Goal: Transaction & Acquisition: Purchase product/service

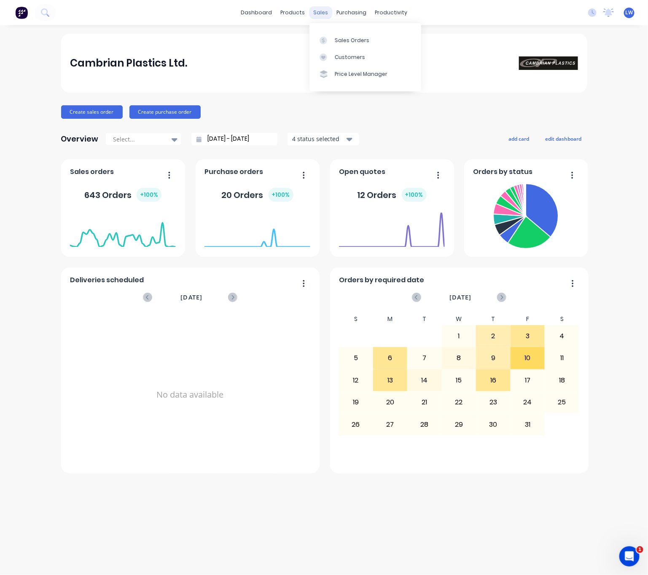
click at [314, 14] on div "sales" at bounding box center [320, 12] width 23 height 13
click at [335, 40] on div "Sales Orders" at bounding box center [352, 41] width 35 height 8
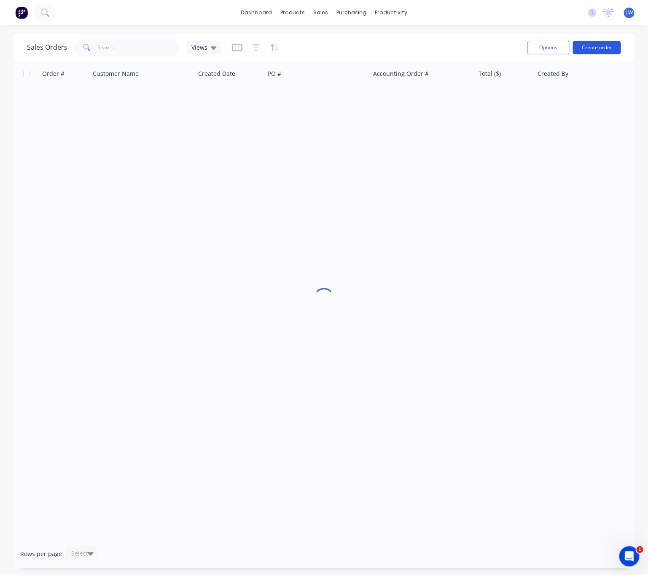
click at [598, 48] on button "Create order" at bounding box center [597, 47] width 48 height 13
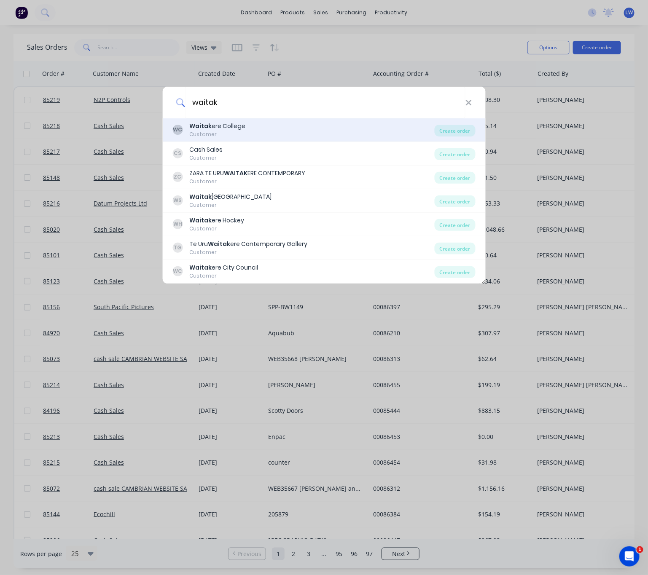
type input "waitak"
click at [341, 126] on div "WC Waitak ere College Customer" at bounding box center [303, 130] width 262 height 16
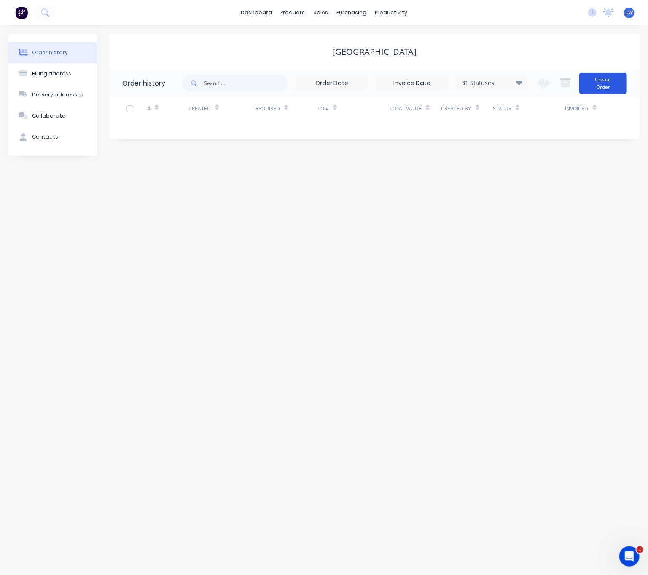
click at [610, 80] on button "Create Order" at bounding box center [603, 83] width 48 height 21
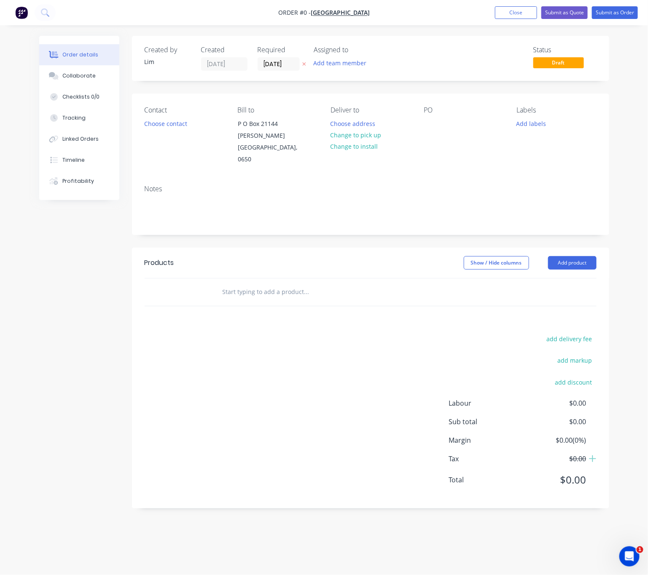
click at [303, 64] on icon "button" at bounding box center [303, 64] width 3 height 3
click at [153, 125] on button "Choose contact" at bounding box center [165, 123] width 52 height 11
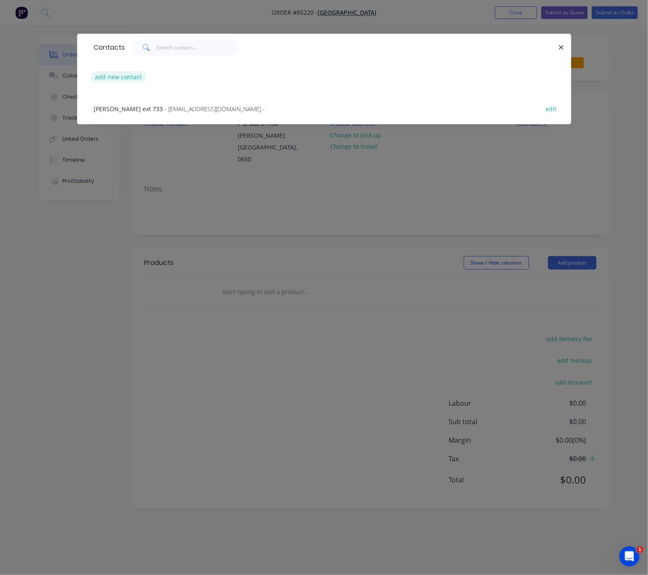
click at [115, 76] on button "add new contact" at bounding box center [119, 76] width 56 height 11
select select "NZ"
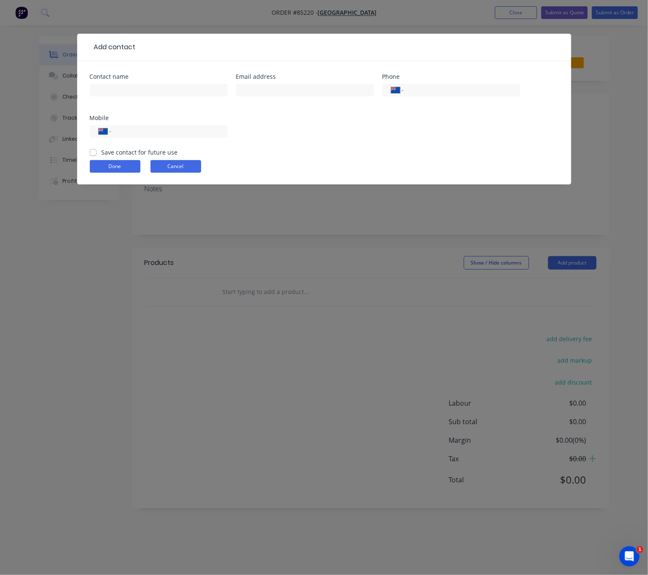
click at [189, 167] on button "Cancel" at bounding box center [175, 166] width 51 height 13
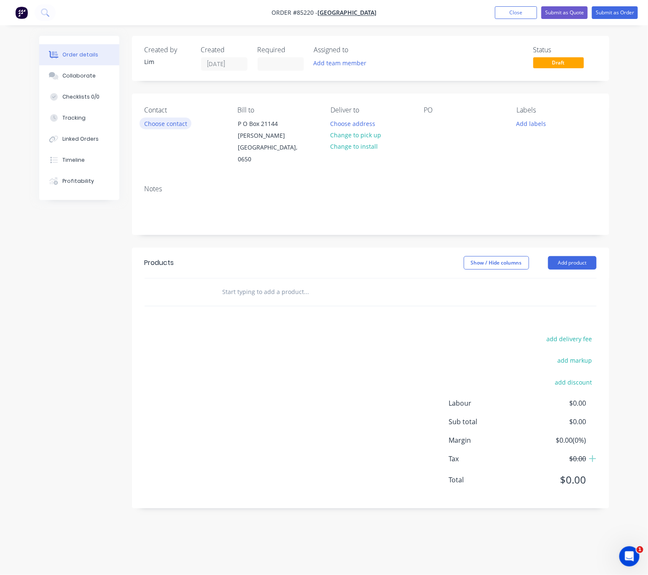
click at [172, 124] on button "Choose contact" at bounding box center [165, 123] width 52 height 11
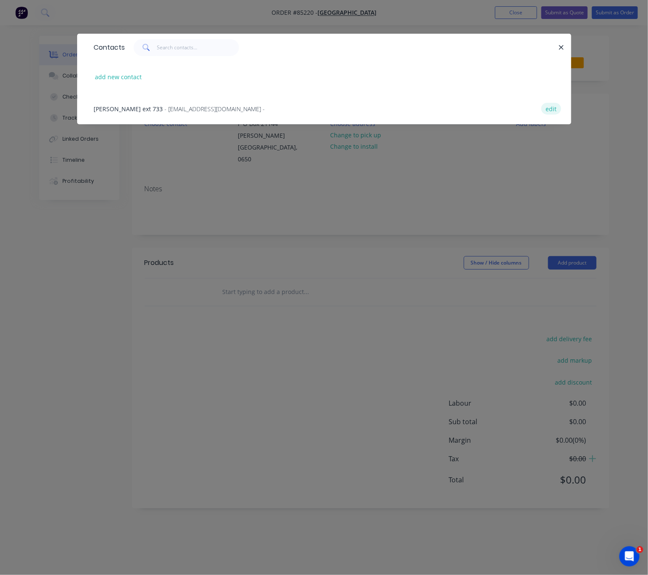
click at [547, 109] on button "edit" at bounding box center [551, 108] width 20 height 11
select select "AU"
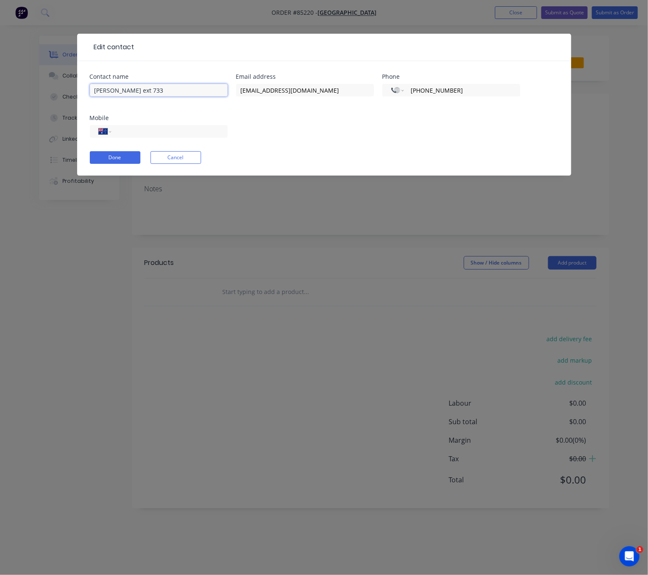
drag, startPoint x: 152, startPoint y: 89, endPoint x: 60, endPoint y: 80, distance: 92.3
click at [60, 80] on div "Edit contact Contact name Alan Cole ext 733 Email address accountspay@waitakere…" at bounding box center [324, 287] width 648 height 575
click at [131, 162] on button "Done" at bounding box center [115, 157] width 51 height 13
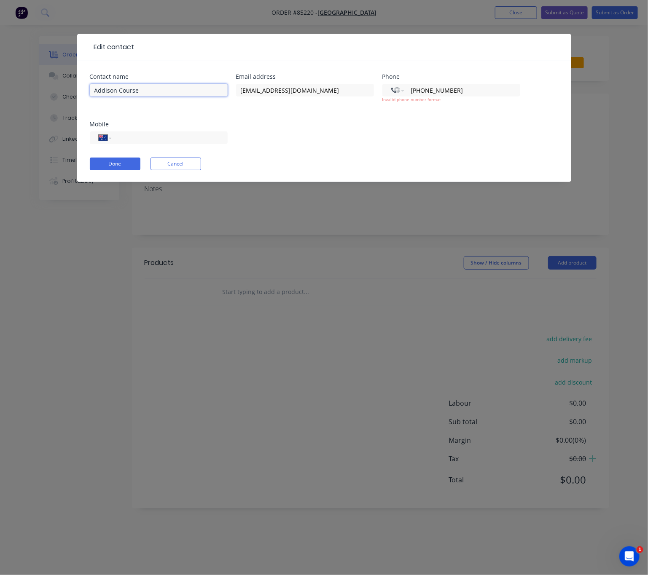
click at [147, 95] on input "Addison Course" at bounding box center [159, 90] width 138 height 13
click at [138, 91] on input "Waitakere Collage - Addison Course" at bounding box center [159, 90] width 138 height 13
type input "Waitakere College - Addison Course"
click at [130, 163] on button "Done" at bounding box center [115, 164] width 51 height 13
click at [120, 167] on button "Done" at bounding box center [115, 164] width 51 height 13
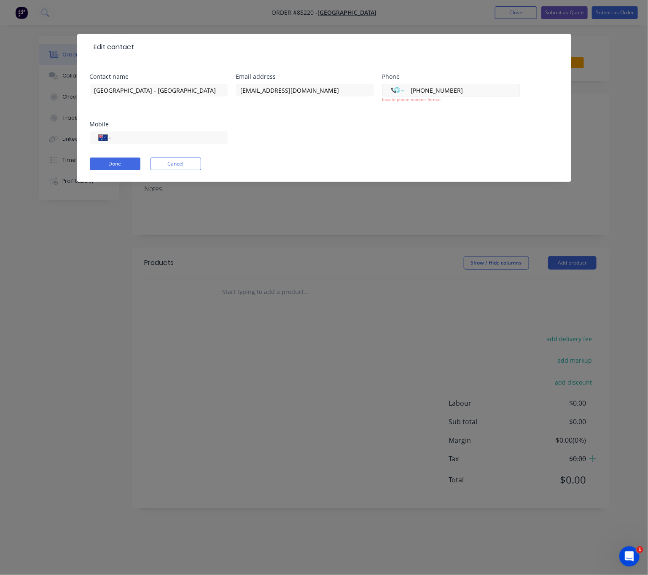
click at [399, 93] on select "International Afghanistan Åland Islands Albania Algeria American Samoa Andorra …" at bounding box center [397, 90] width 13 height 12
select select "NC"
select select "NZ"
click at [332, 179] on form "Contact name Waitakere College - Addison Course Email address accountspay@waita…" at bounding box center [324, 128] width 469 height 108
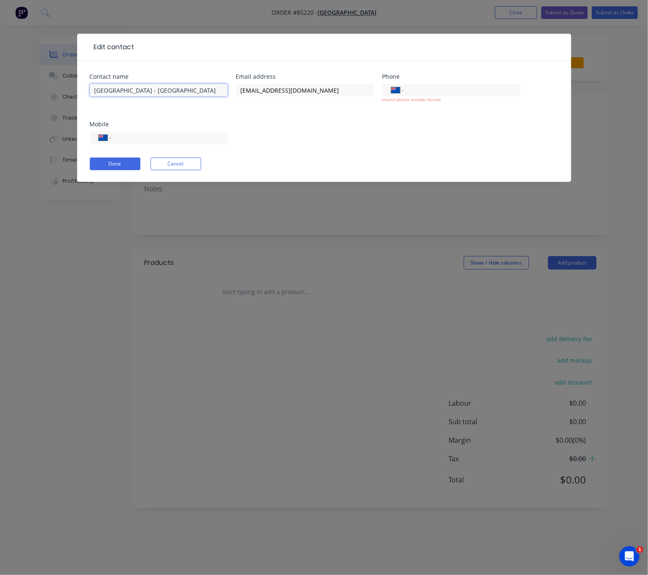
drag, startPoint x: 198, startPoint y: 94, endPoint x: 92, endPoint y: 86, distance: 106.5
click at [92, 86] on input "Waitakere College - Addison Course" at bounding box center [159, 90] width 138 height 13
click at [168, 166] on form "Contact name Waitakere College - Addison Course Email address accountspay@waita…" at bounding box center [324, 128] width 469 height 108
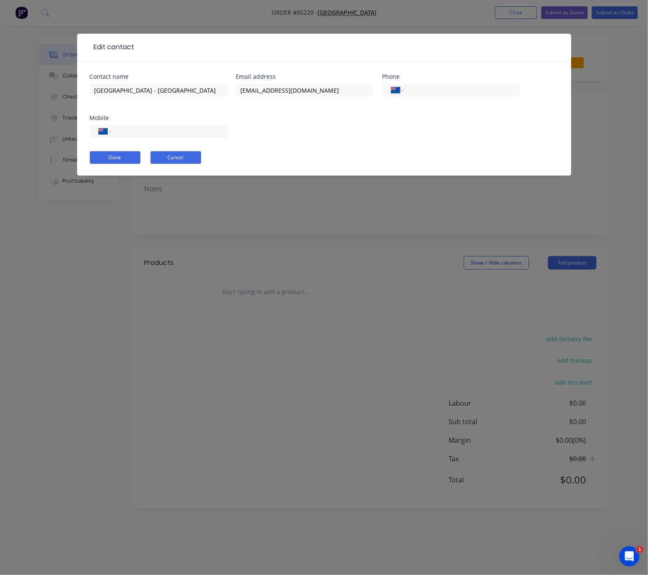
click at [170, 155] on button "Cancel" at bounding box center [175, 157] width 51 height 13
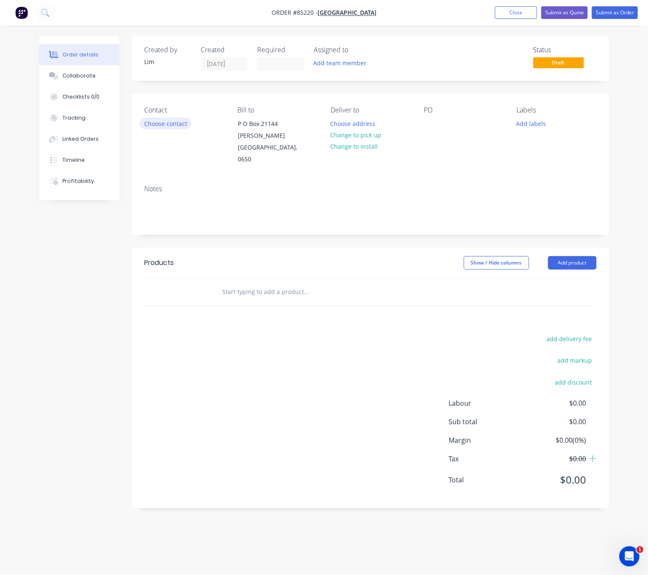
click at [182, 129] on button "Choose contact" at bounding box center [165, 123] width 52 height 11
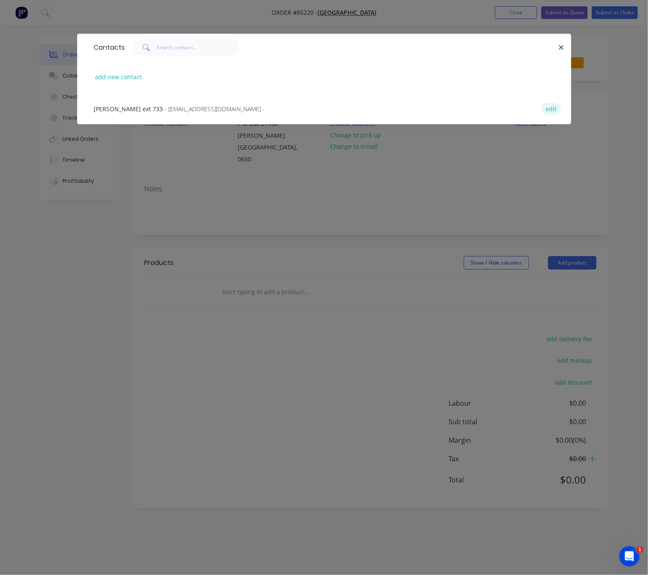
click at [556, 107] on button "edit" at bounding box center [551, 108] width 20 height 11
select select "AU"
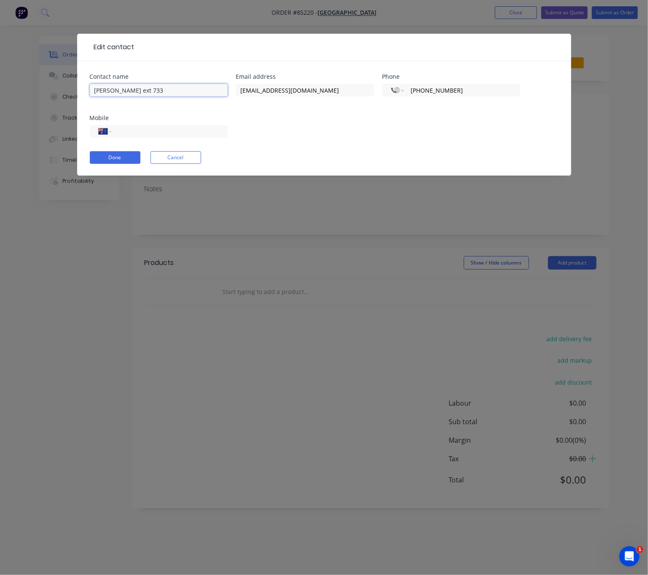
drag, startPoint x: 173, startPoint y: 91, endPoint x: 27, endPoint y: 86, distance: 146.3
click at [27, 86] on div "Edit contact Contact name Alan Cole ext 733 Email address accountspay@waitakere…" at bounding box center [324, 287] width 648 height 575
paste input "Waitakere College - Addison Course"
type input "Waitakere College - Addison Course"
click at [119, 162] on button "Done" at bounding box center [115, 157] width 51 height 13
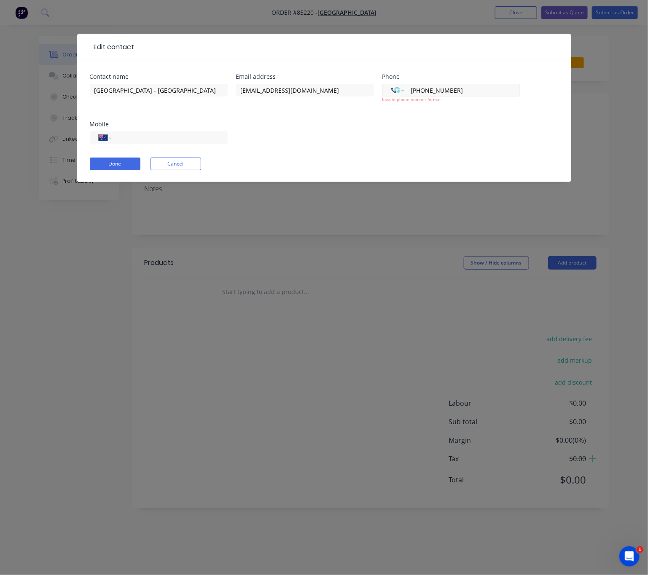
click at [402, 92] on select "International Afghanistan Åland Islands Albania Algeria American Samoa Andorra …" at bounding box center [397, 90] width 13 height 12
select select "NC"
click at [345, 162] on div "Done Cancel" at bounding box center [324, 164] width 469 height 13
select select "NZ"
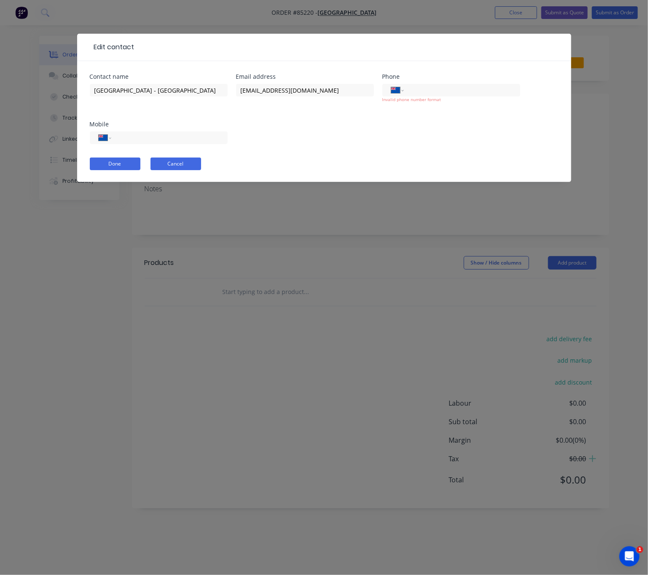
click at [193, 161] on button "Cancel" at bounding box center [175, 164] width 51 height 13
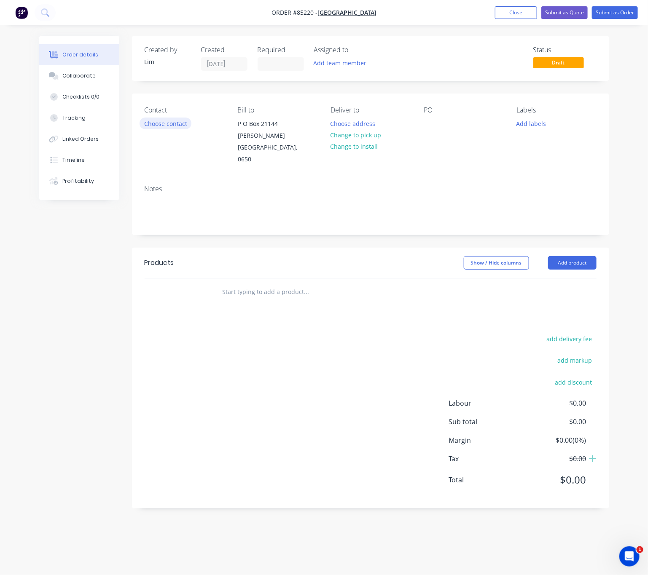
click at [176, 124] on button "Choose contact" at bounding box center [165, 123] width 52 height 11
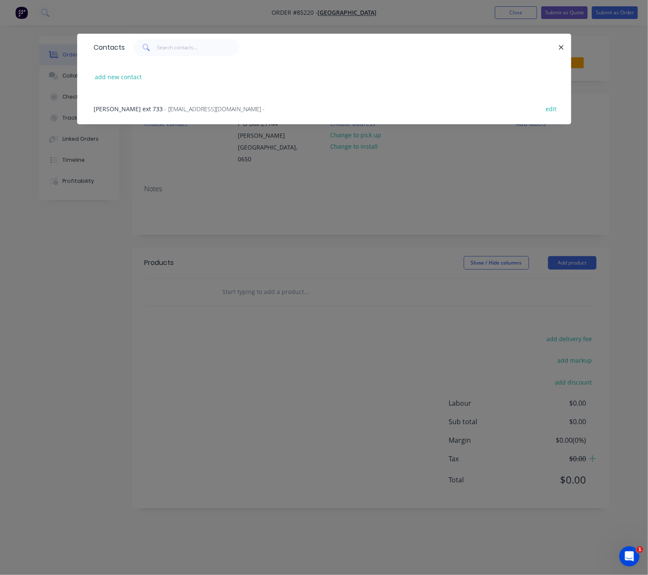
click at [174, 116] on div "Alan Cole ext 733 - accountspay@waitakerecollege.school.nz - edit" at bounding box center [324, 109] width 469 height 32
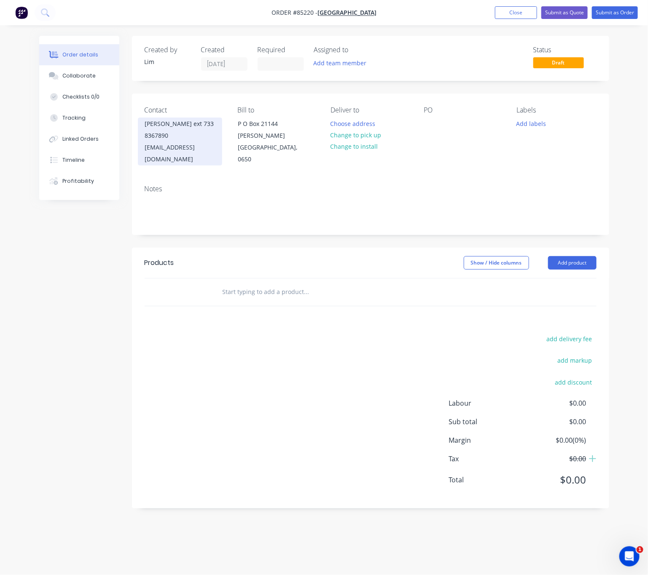
click at [179, 142] on div "accountspay@waitakerecollege.school.nz" at bounding box center [180, 154] width 70 height 24
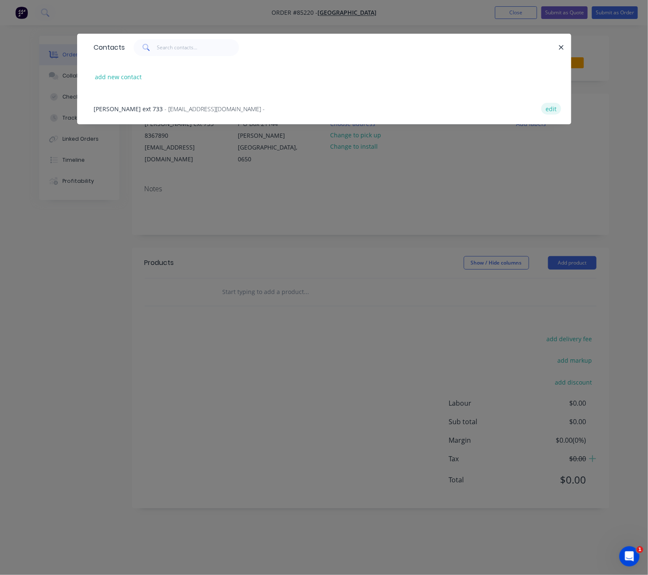
click at [553, 111] on button "edit" at bounding box center [551, 108] width 20 height 11
select select "AU"
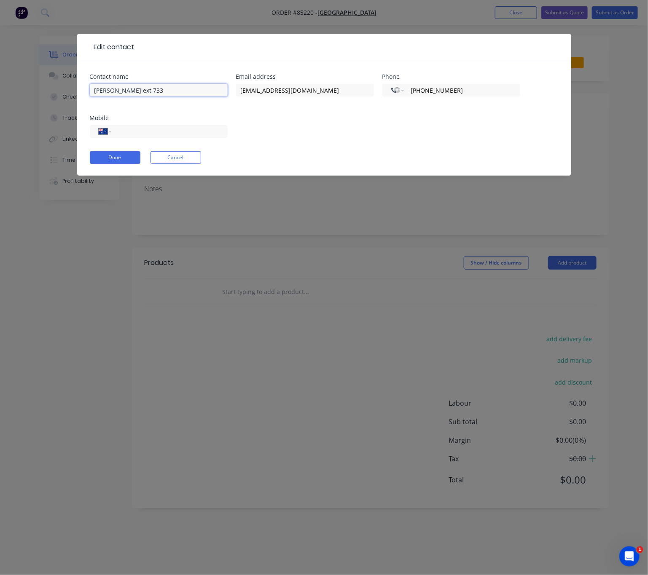
drag, startPoint x: 161, startPoint y: 88, endPoint x: 59, endPoint y: 94, distance: 101.2
click at [52, 88] on div "Edit contact Contact name Alan Cole ext 733 Email address accountspay@waitakere…" at bounding box center [324, 287] width 648 height 575
paste input "Waitakere College - Addison Course"
type input "Waitakere College - Addison Course"
click at [400, 93] on select "International Afghanistan Åland Islands Albania Algeria American Samoa Andorra …" at bounding box center [397, 90] width 13 height 12
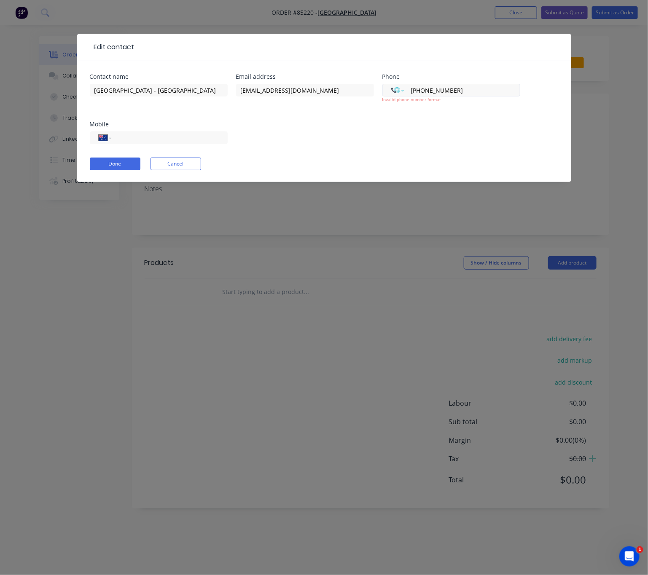
select select "NZ"
click at [391, 84] on select "International Afghanistan Åland Islands Albania Algeria American Samoa Andorra …" at bounding box center [397, 90] width 13 height 12
select select "NZ"
click at [193, 165] on button "Cancel" at bounding box center [175, 164] width 51 height 13
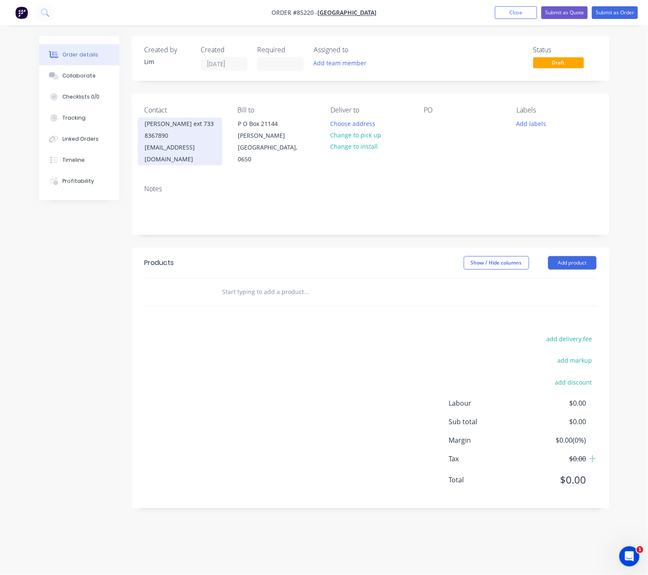
click at [201, 148] on div "accountspay@waitakerecollege.school.nz" at bounding box center [180, 154] width 70 height 24
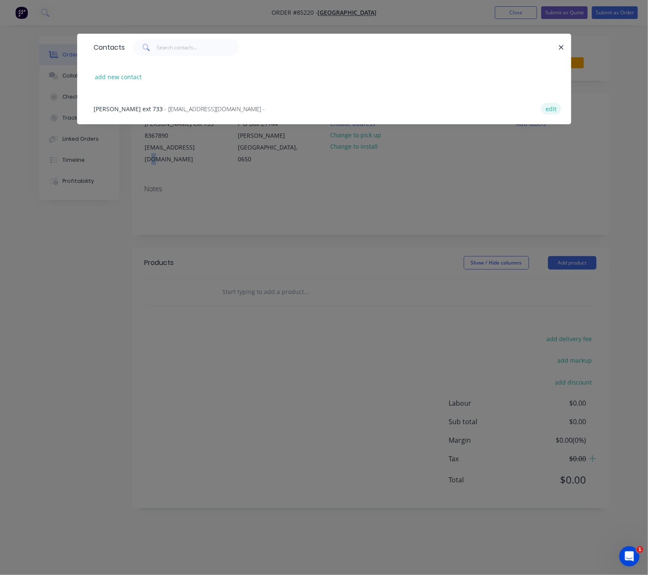
click at [555, 108] on button "edit" at bounding box center [551, 108] width 20 height 11
select select "AU"
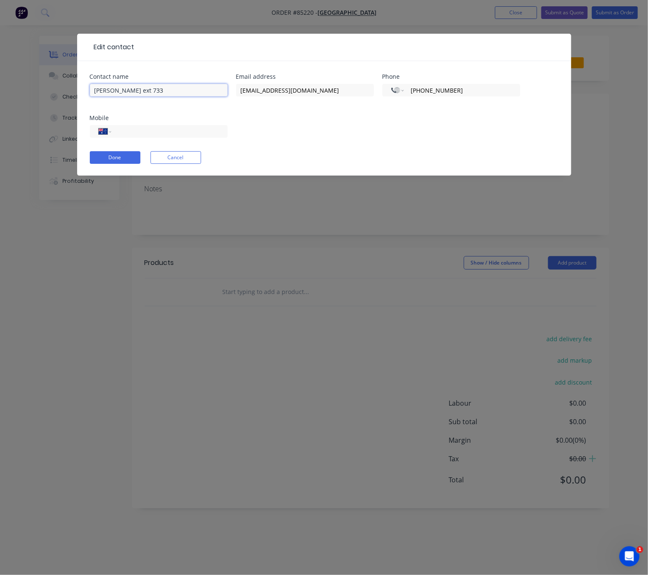
drag, startPoint x: 157, startPoint y: 96, endPoint x: 92, endPoint y: 86, distance: 65.3
click at [66, 88] on div "Edit contact Contact name Alan Cole ext 733 Email address accountspay@waitakere…" at bounding box center [324, 287] width 648 height 575
paste input "Waitakere College - Addison Course"
type input "Waitakere College - Addison Course"
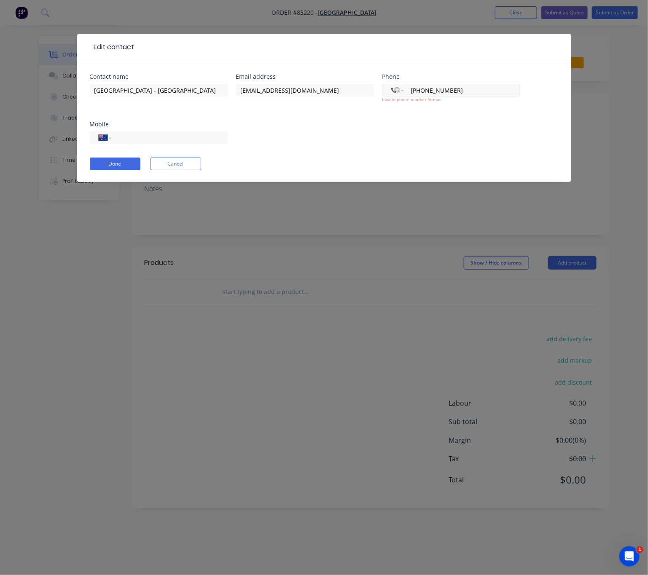
drag, startPoint x: 461, startPoint y: 90, endPoint x: 398, endPoint y: 88, distance: 63.2
click at [397, 87] on div "International Afghanistan Åland Islands Albania Algeria American Samoa Andorra …" at bounding box center [451, 90] width 138 height 13
click at [105, 164] on button "Done" at bounding box center [115, 164] width 51 height 13
select select "AU"
select select "NZ"
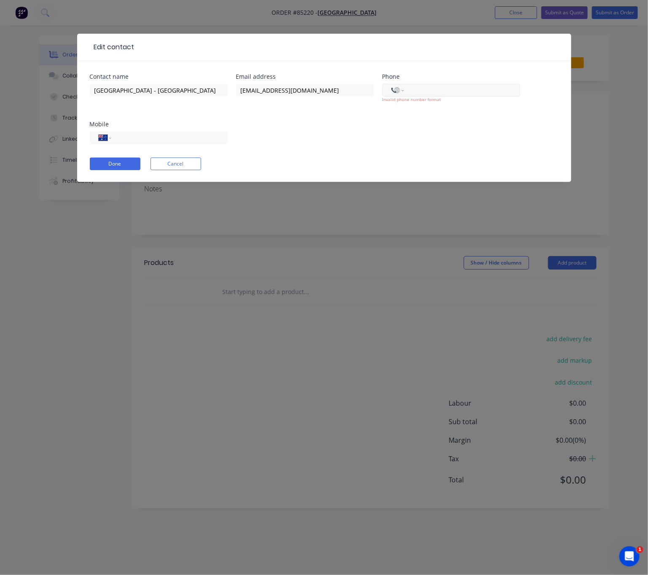
select select "NZ"
click at [133, 162] on button "Done" at bounding box center [115, 164] width 51 height 13
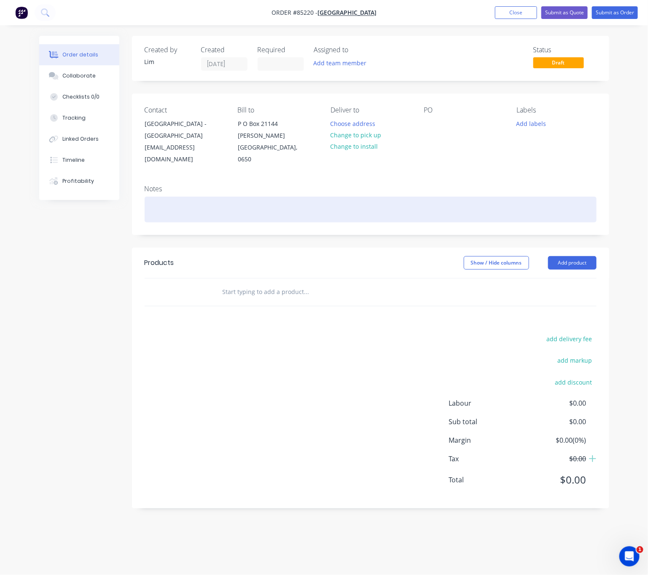
click at [181, 197] on div at bounding box center [371, 210] width 452 height 26
paste div
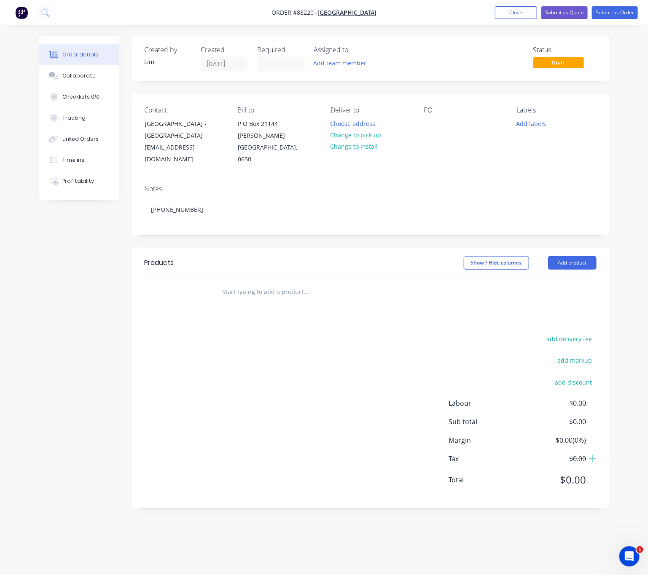
click at [96, 279] on div "Created by Lim Created 13/10/25 Required Assigned to Add team member Status Dra…" at bounding box center [324, 278] width 570 height 485
drag, startPoint x: 372, startPoint y: 133, endPoint x: 426, endPoint y: 136, distance: 54.4
click at [373, 133] on button "Change to pick up" at bounding box center [356, 134] width 60 height 11
click at [434, 127] on div at bounding box center [429, 124] width 13 height 12
click at [537, 123] on button "Add labels" at bounding box center [531, 123] width 39 height 11
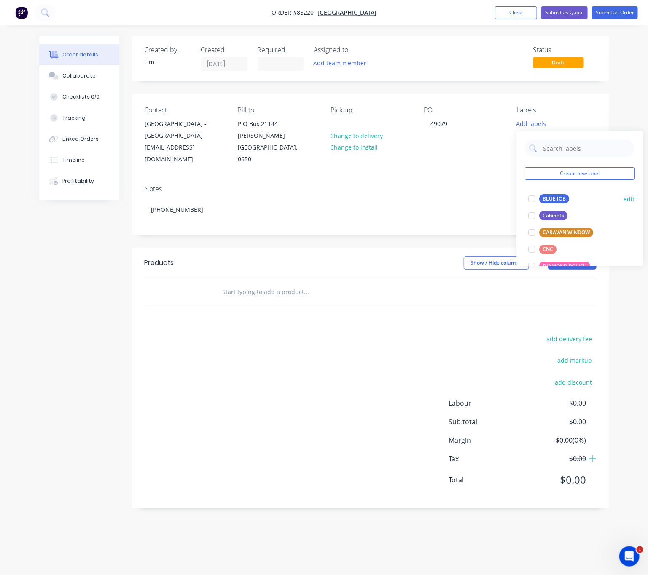
drag, startPoint x: 541, startPoint y: 193, endPoint x: 548, endPoint y: 201, distance: 10.5
click at [542, 193] on div "BLUE JOB edit" at bounding box center [580, 198] width 110 height 17
click at [549, 201] on div "BLUE JOB" at bounding box center [554, 198] width 30 height 9
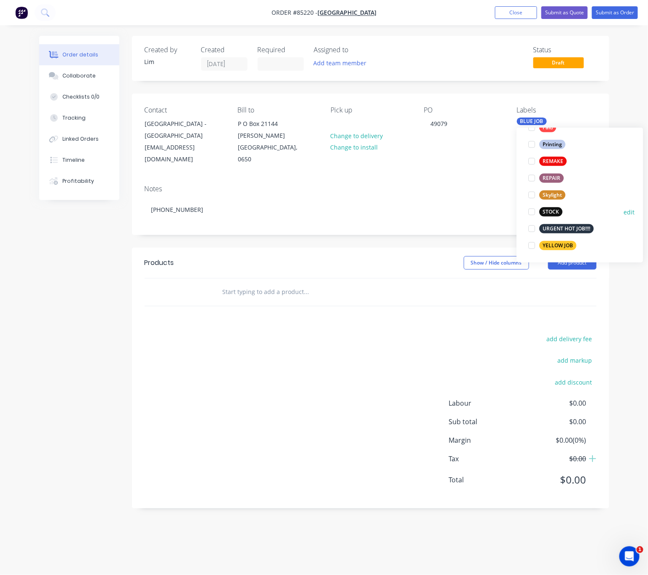
click at [550, 213] on div "STOCK" at bounding box center [550, 211] width 23 height 9
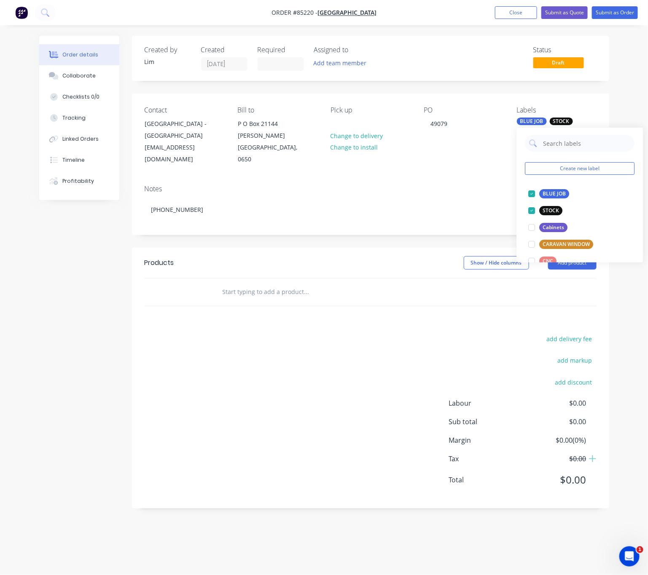
click at [69, 371] on div "Created by Lim Created 13/10/25 Required Assigned to Add team member Status Dra…" at bounding box center [324, 278] width 570 height 485
click at [254, 267] on header "Products Show / Hide columns Add product" at bounding box center [370, 263] width 477 height 30
click at [255, 284] on input "text" at bounding box center [306, 292] width 169 height 17
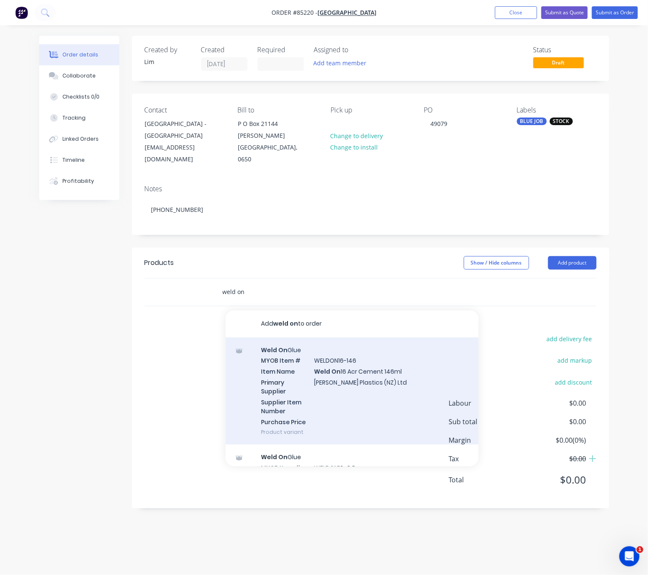
type input "weld on"
click at [380, 375] on div "Weld On Glue MYOB Item # WELDON16-146 Item Name Weld On 16 Acr Cement 146ml Pri…" at bounding box center [351, 390] width 253 height 107
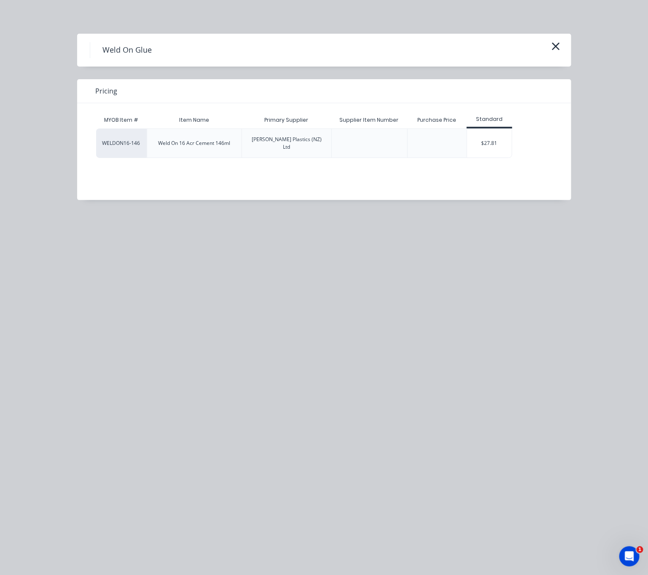
click at [500, 146] on div "$27.81" at bounding box center [489, 143] width 45 height 29
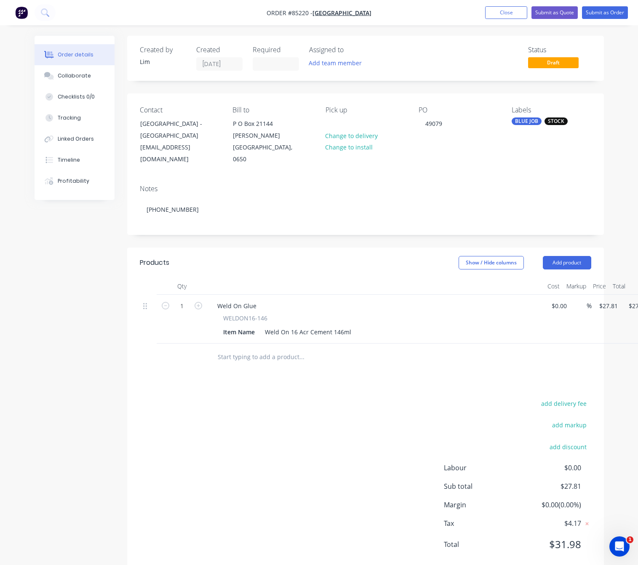
drag, startPoint x: 84, startPoint y: 353, endPoint x: 539, endPoint y: 351, distance: 455.1
click at [86, 352] on div "Created by Lim Created 13/10/25 Required Assigned to Add team member Status Dra…" at bounding box center [320, 311] width 570 height 550
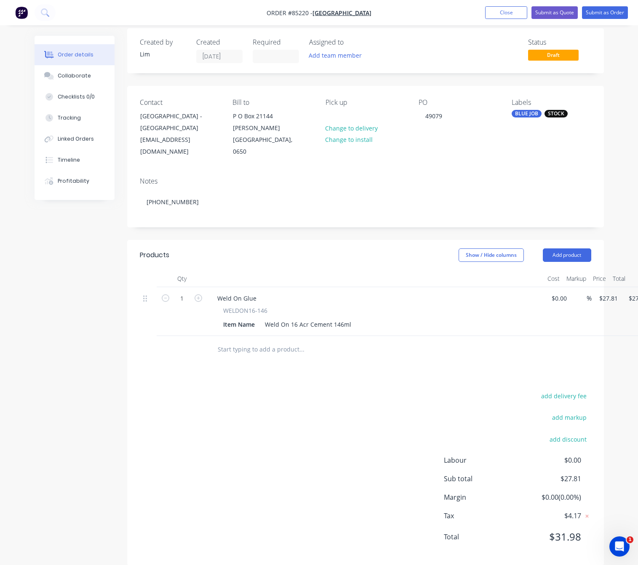
scroll to position [10, 0]
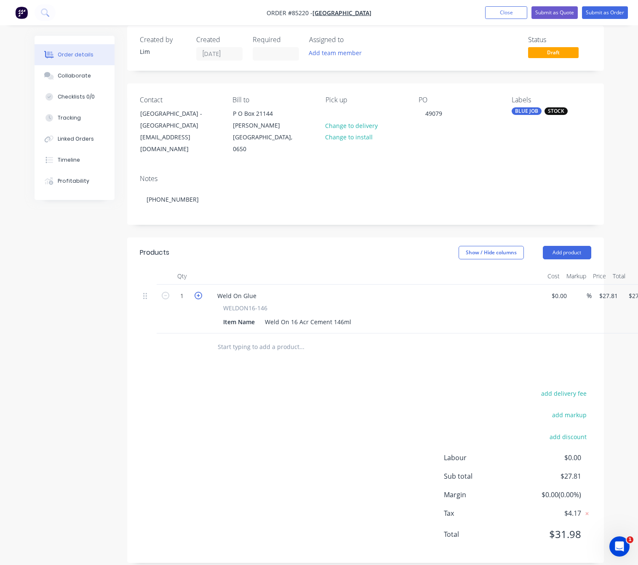
click at [195, 292] on icon "button" at bounding box center [199, 296] width 8 height 8
type input "2"
type input "$55.62"
drag, startPoint x: 123, startPoint y: 310, endPoint x: 153, endPoint y: 284, distance: 40.1
click at [122, 310] on div "Created by Lim Created 13/10/25 Required Assigned to Add team member Status Dra…" at bounding box center [320, 301] width 570 height 550
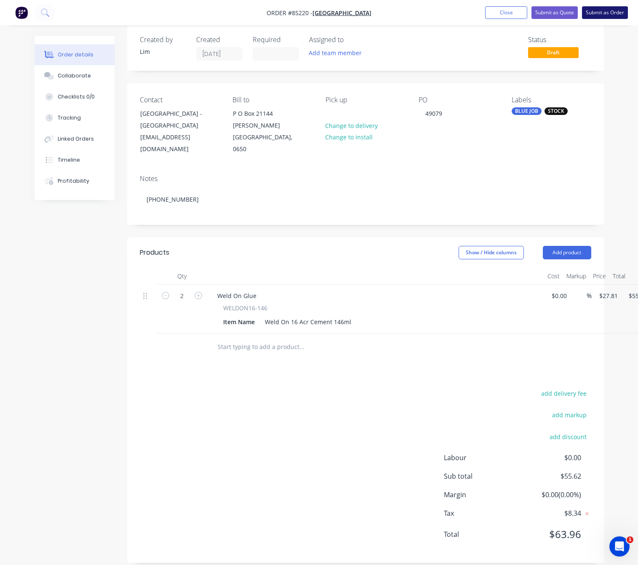
click at [589, 14] on button "Submit as Order" at bounding box center [605, 12] width 46 height 13
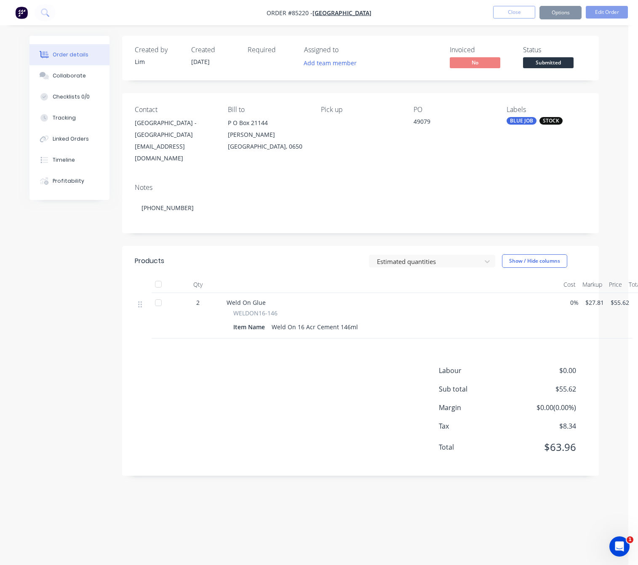
scroll to position [0, 0]
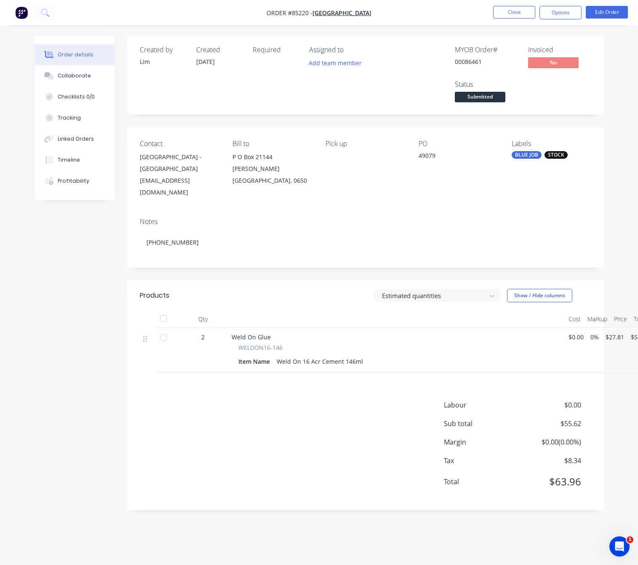
click at [558, 21] on nav "Order #85220 - Waitakere College Close Options Edit Order" at bounding box center [319, 12] width 638 height 25
click at [562, 12] on button "Options" at bounding box center [561, 12] width 42 height 13
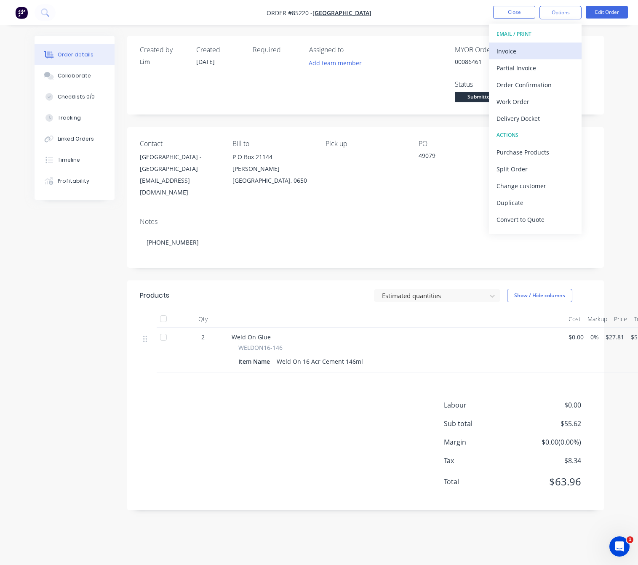
click at [529, 43] on button "Invoice" at bounding box center [535, 51] width 93 height 17
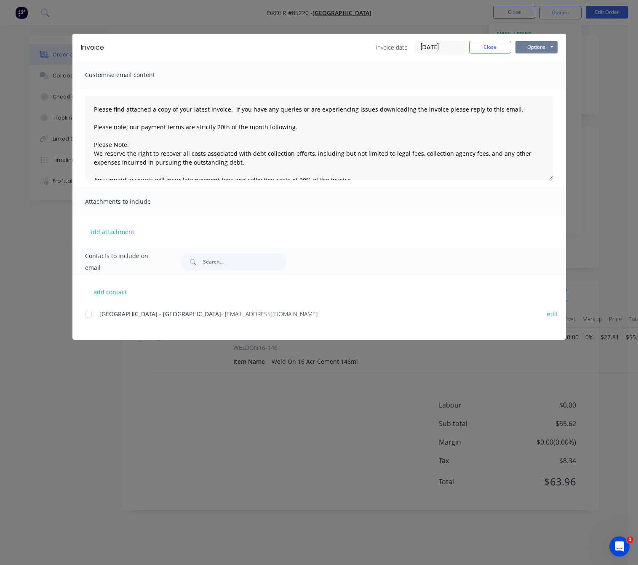
click at [532, 49] on button "Options" at bounding box center [537, 47] width 42 height 13
click at [541, 62] on button "Preview" at bounding box center [543, 62] width 54 height 14
click at [538, 47] on button "Options" at bounding box center [537, 47] width 42 height 13
click at [553, 74] on button "Print" at bounding box center [543, 76] width 54 height 14
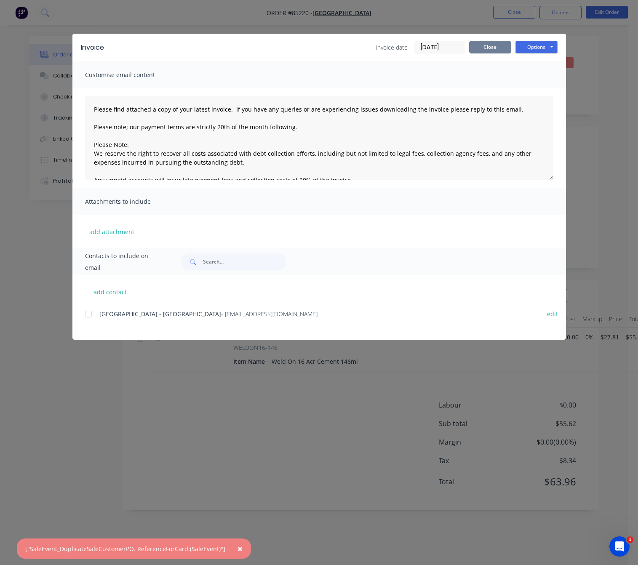
click at [491, 44] on button "Close" at bounding box center [490, 47] width 42 height 13
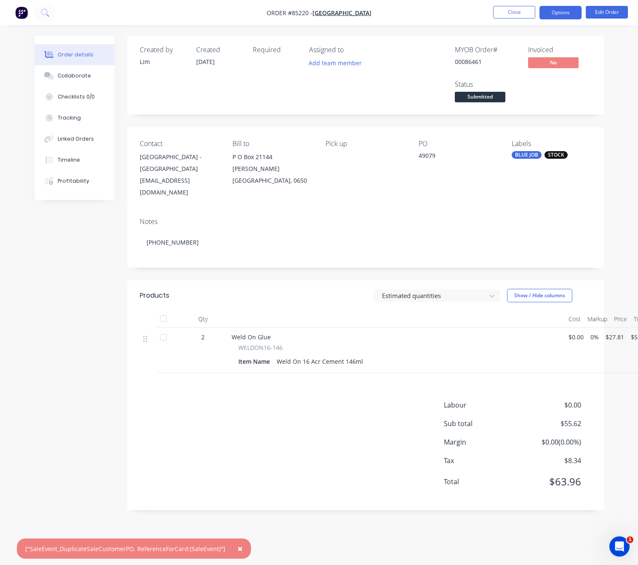
click at [562, 13] on button "Options" at bounding box center [561, 12] width 42 height 13
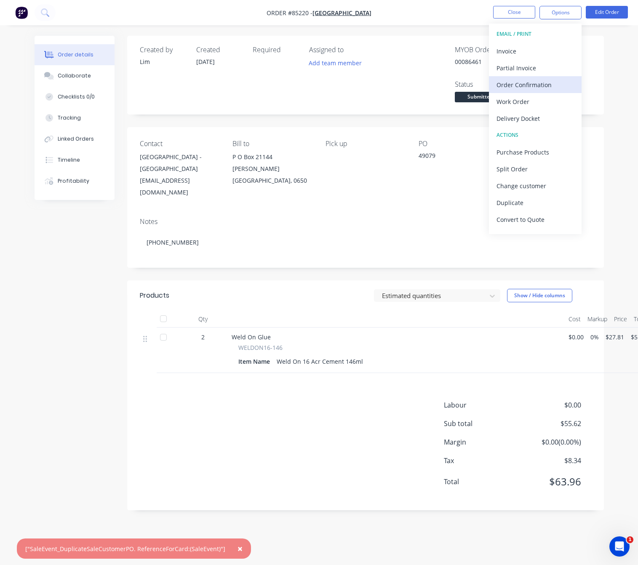
click at [546, 86] on div "Order Confirmation" at bounding box center [536, 85] width 78 height 12
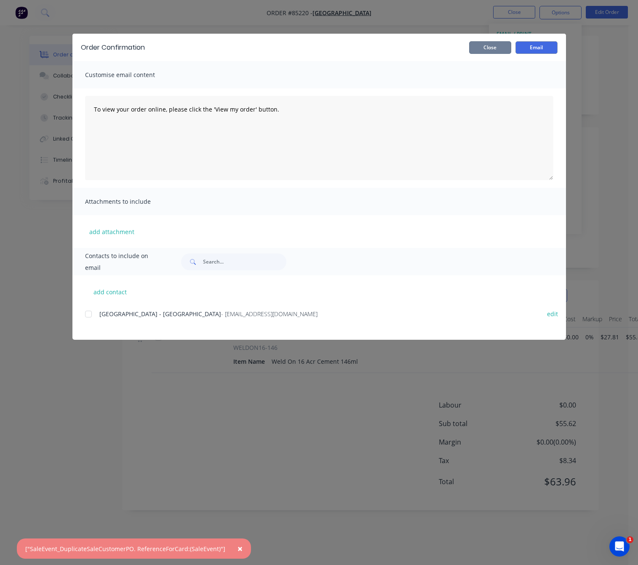
click at [498, 51] on button "Close" at bounding box center [490, 47] width 42 height 13
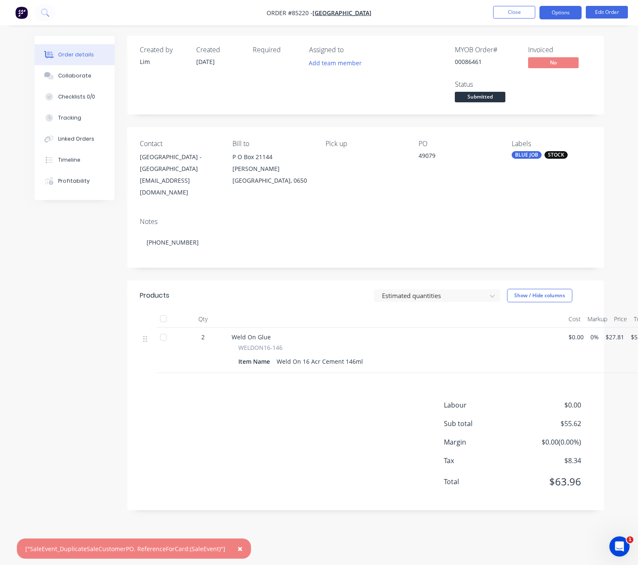
click at [567, 6] on button "Options" at bounding box center [561, 12] width 42 height 13
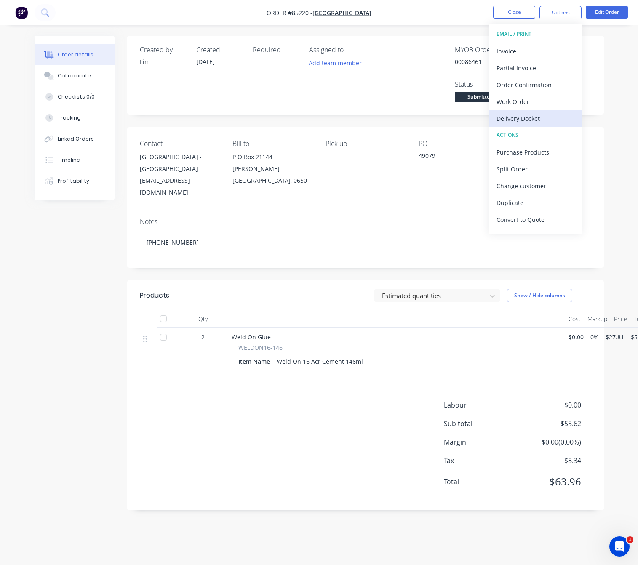
click at [544, 119] on div "Delivery Docket" at bounding box center [536, 118] width 78 height 12
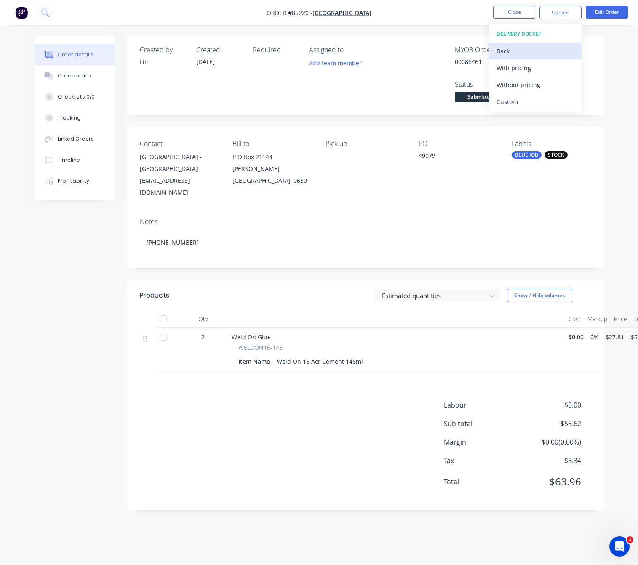
click at [538, 47] on div "Back" at bounding box center [536, 51] width 78 height 12
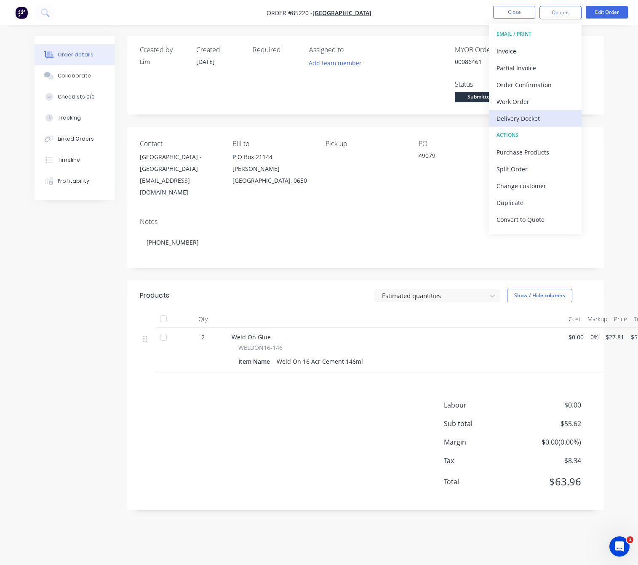
click at [543, 112] on div "Delivery Docket" at bounding box center [536, 118] width 78 height 12
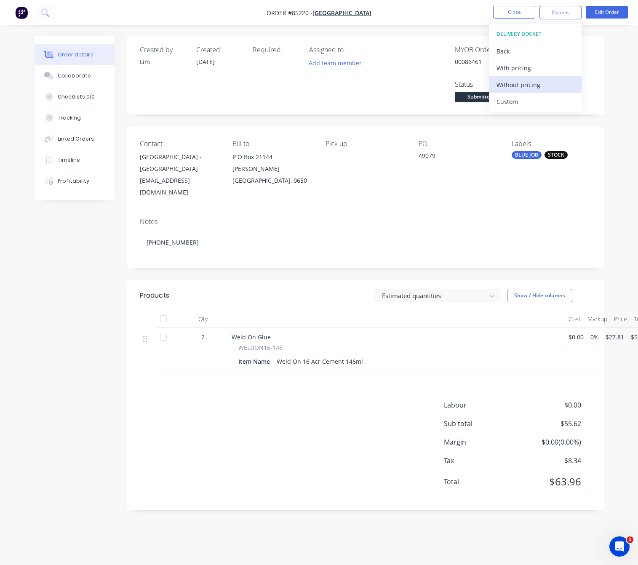
click at [550, 89] on div "Without pricing" at bounding box center [536, 85] width 78 height 12
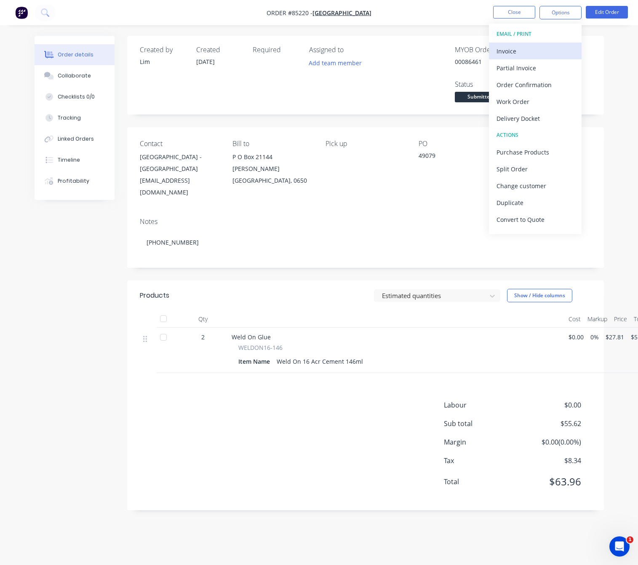
click at [531, 49] on div "Invoice" at bounding box center [536, 51] width 78 height 12
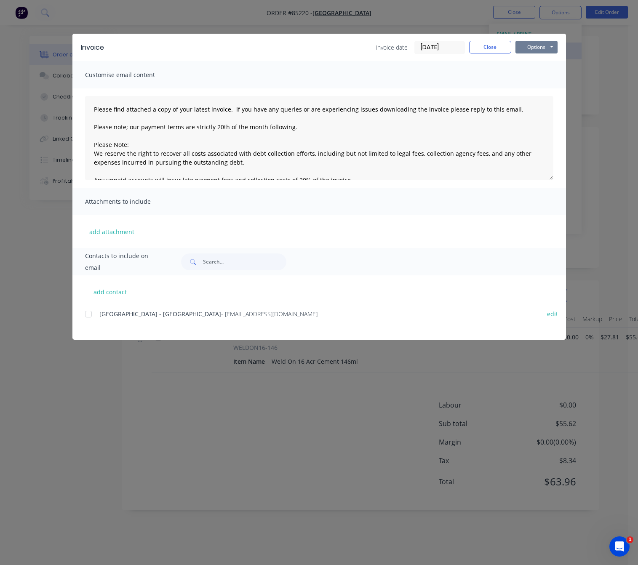
click at [531, 49] on button "Options" at bounding box center [537, 47] width 42 height 13
click at [550, 56] on button "Preview" at bounding box center [543, 62] width 54 height 14
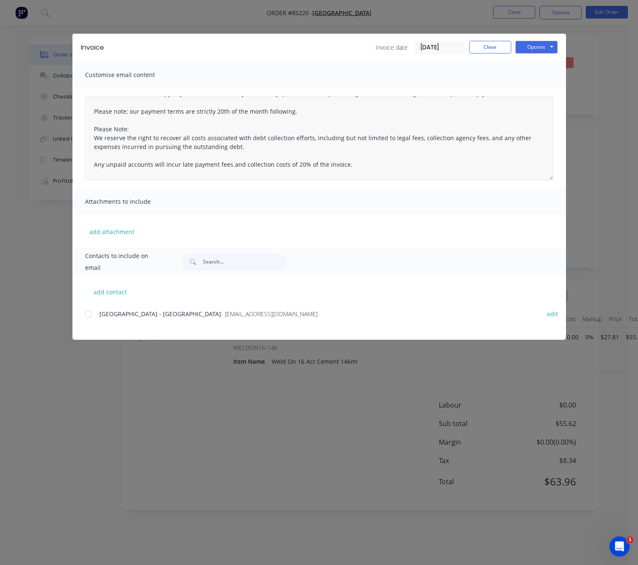
scroll to position [31, 0]
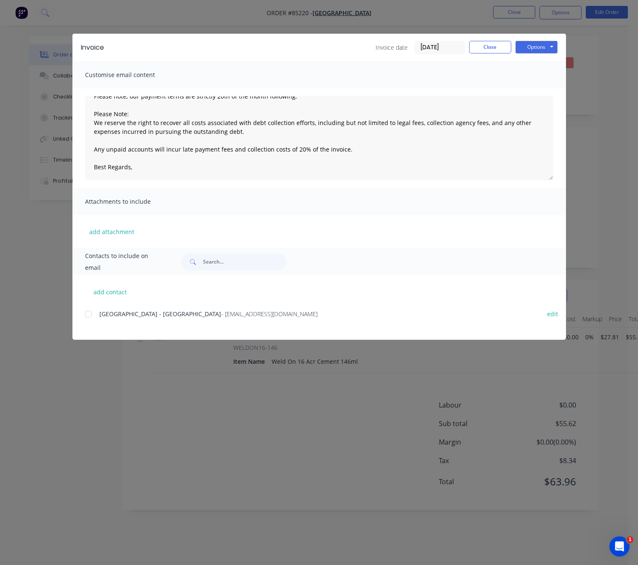
click at [87, 313] on div at bounding box center [88, 314] width 17 height 17
click at [544, 53] on div "Options Preview Print Email" at bounding box center [537, 47] width 42 height 13
click at [541, 46] on button "Options" at bounding box center [537, 47] width 42 height 13
click at [560, 90] on button "Email" at bounding box center [543, 90] width 54 height 14
click at [485, 46] on button "Close" at bounding box center [490, 47] width 42 height 13
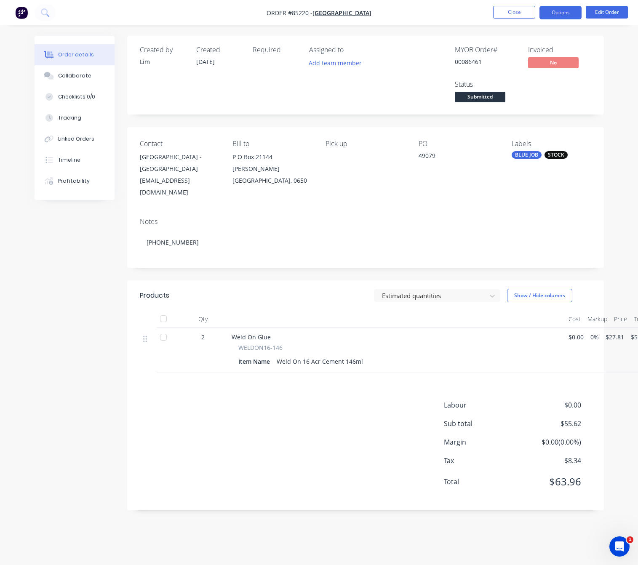
click at [556, 18] on button "Options" at bounding box center [561, 12] width 42 height 13
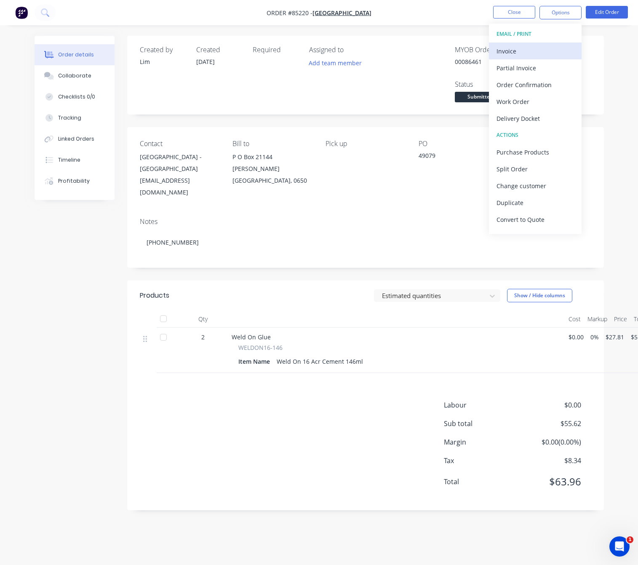
click at [532, 53] on div "Invoice" at bounding box center [536, 51] width 78 height 12
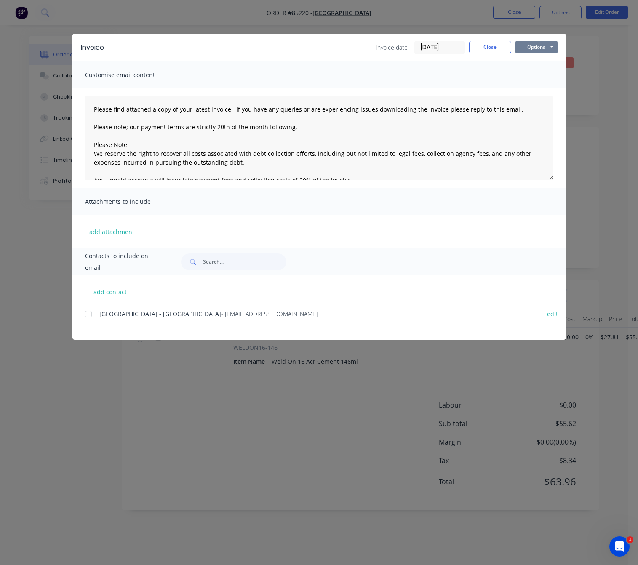
click at [536, 51] on button "Options" at bounding box center [537, 47] width 42 height 13
click at [492, 73] on div "Customise email content" at bounding box center [319, 74] width 494 height 27
click at [87, 316] on div at bounding box center [88, 314] width 17 height 17
click at [534, 42] on button "Options" at bounding box center [537, 47] width 42 height 13
click at [554, 91] on button "Email" at bounding box center [543, 90] width 54 height 14
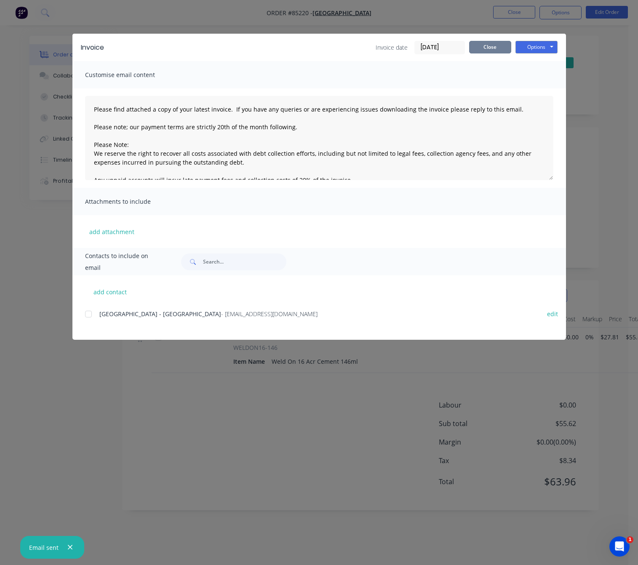
click at [498, 47] on button "Close" at bounding box center [490, 47] width 42 height 13
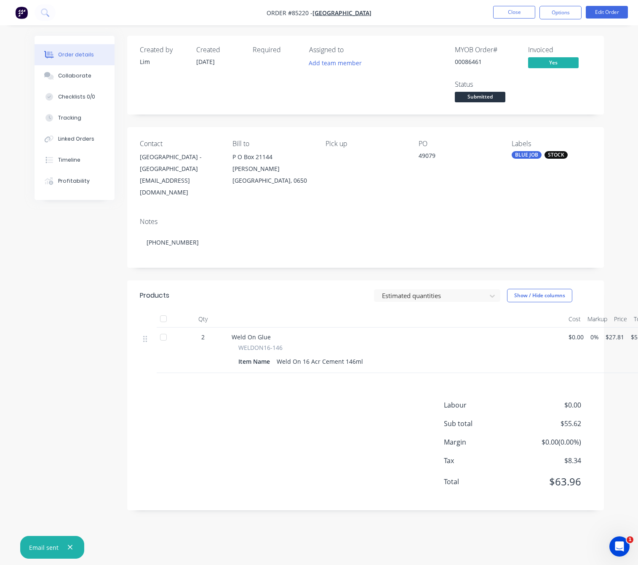
click at [90, 372] on div "Created by Lim Created 13/10/25 Required Assigned to Add team member MYOB Order…" at bounding box center [320, 279] width 570 height 487
click at [487, 90] on div "Submitted" at bounding box center [480, 84] width 31 height 16
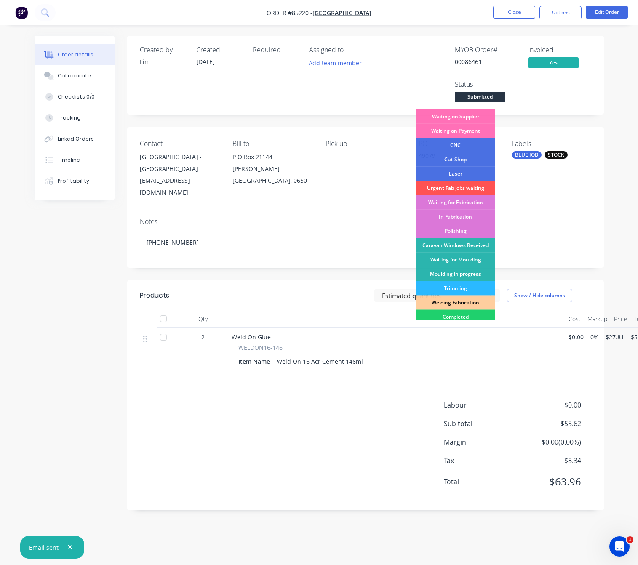
click at [487, 96] on span "Submitted" at bounding box center [480, 97] width 51 height 11
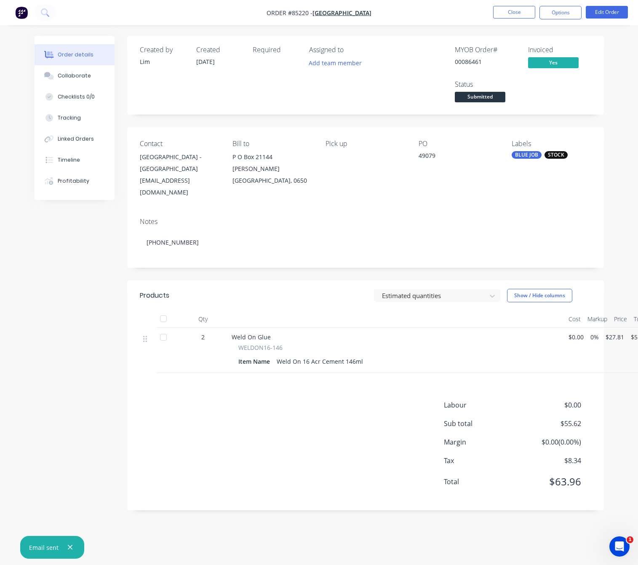
click at [488, 98] on span "Submitted" at bounding box center [480, 97] width 51 height 11
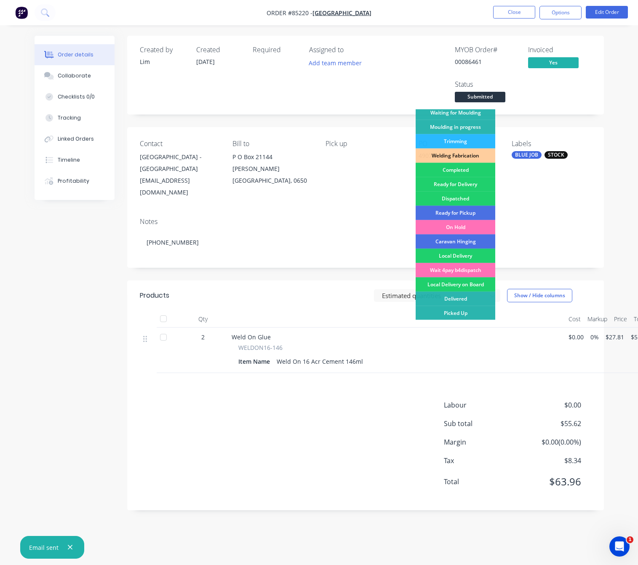
scroll to position [9, 0]
click at [469, 306] on div "Picked Up" at bounding box center [456, 313] width 80 height 14
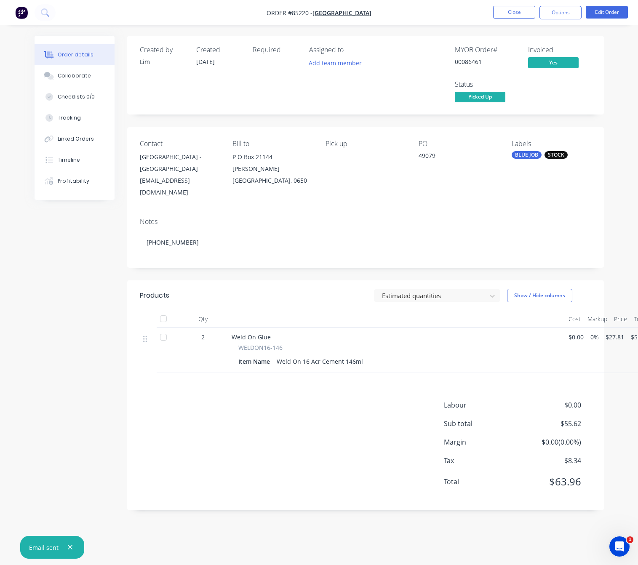
click at [91, 322] on div "Created by Lim Created 13/10/25 Required Assigned to Add team member MYOB Order…" at bounding box center [320, 279] width 570 height 487
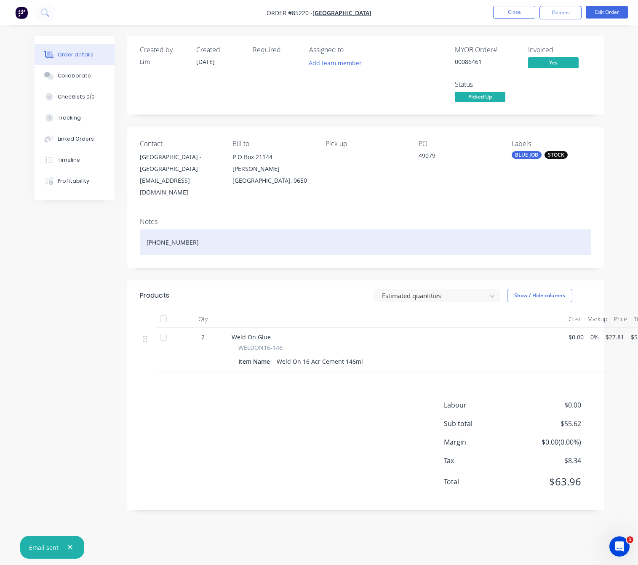
click at [205, 230] on div "+61 8 3678 90" at bounding box center [366, 243] width 452 height 26
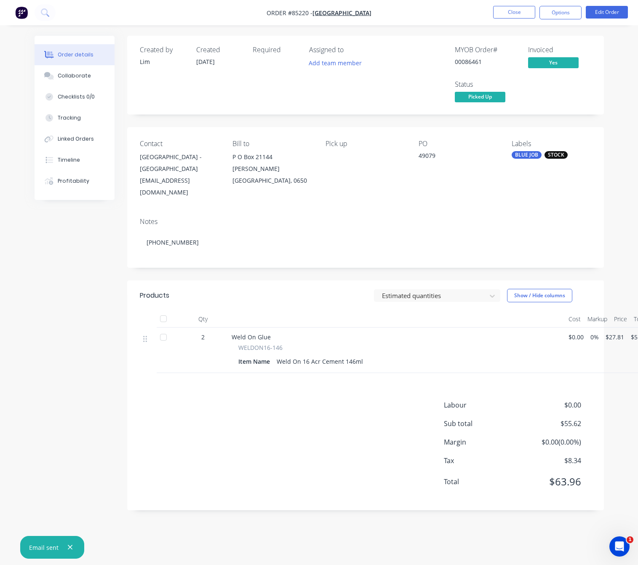
click at [94, 284] on div "Created by Lim Created 13/10/25 Required Assigned to Add team member MYOB Order…" at bounding box center [320, 279] width 570 height 487
click at [519, 10] on button "Close" at bounding box center [514, 12] width 42 height 13
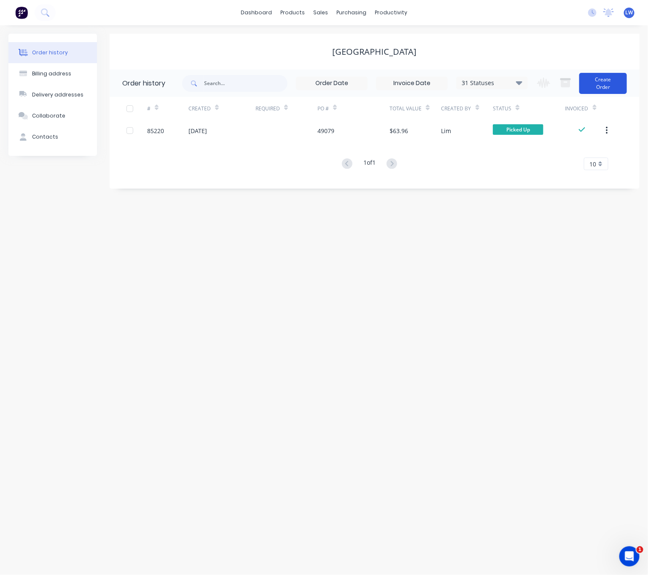
click at [610, 85] on button "Create Order" at bounding box center [603, 83] width 48 height 21
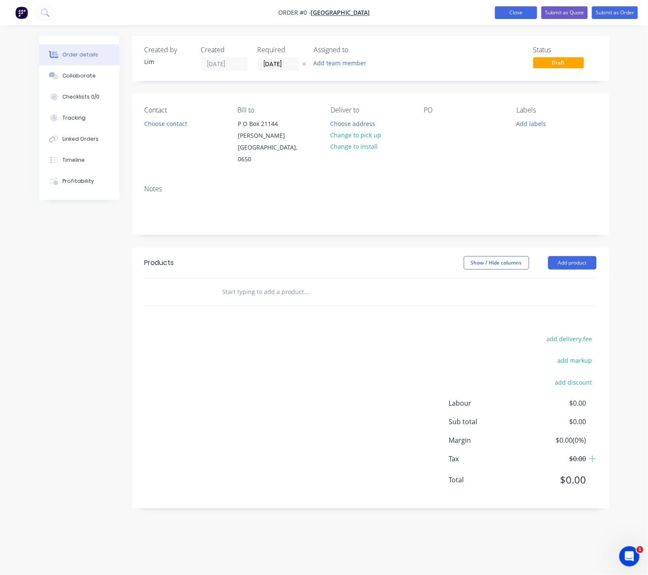
click at [503, 16] on button "Close" at bounding box center [516, 12] width 42 height 13
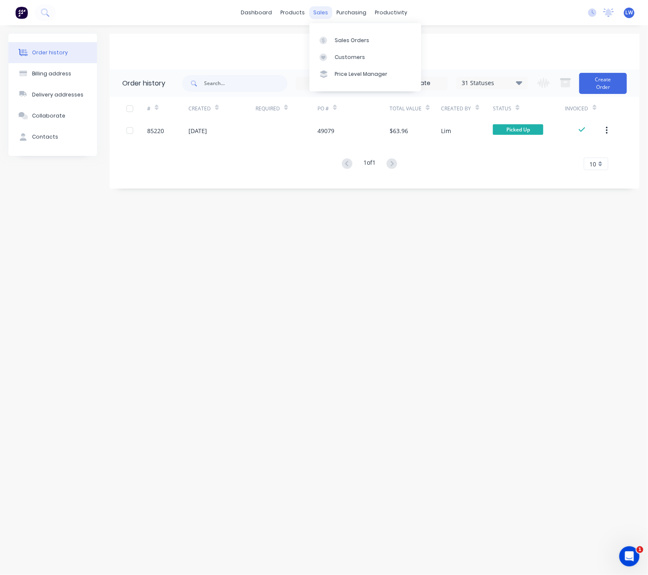
click at [327, 11] on div "sales" at bounding box center [320, 12] width 23 height 13
click at [335, 43] on div "Sales Orders" at bounding box center [352, 41] width 35 height 8
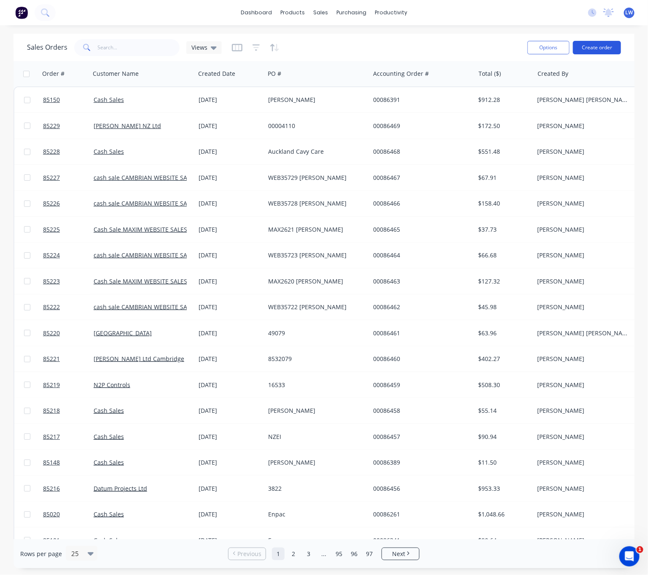
click at [585, 51] on button "Create order" at bounding box center [597, 47] width 48 height 13
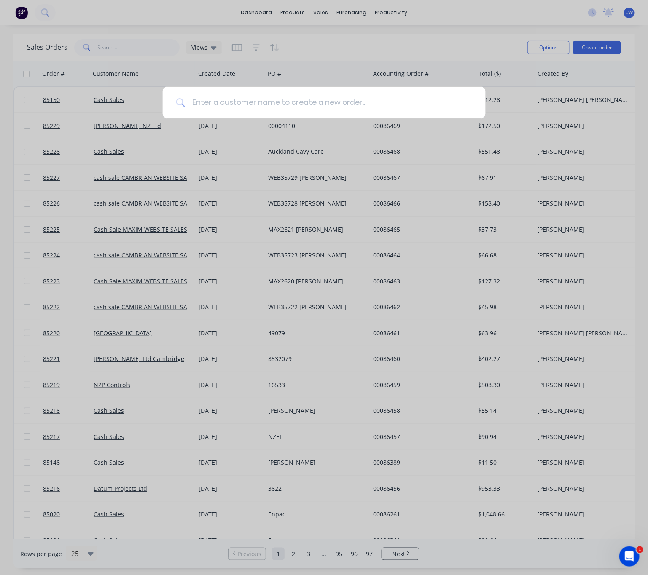
click at [351, 96] on input at bounding box center [328, 103] width 287 height 32
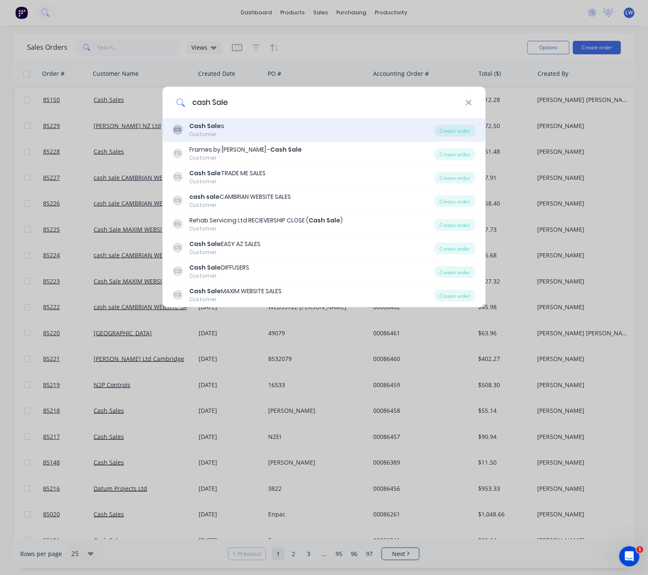
type input "cash Sale"
click at [374, 128] on div "CS Cash Sale s Customer" at bounding box center [303, 130] width 262 height 16
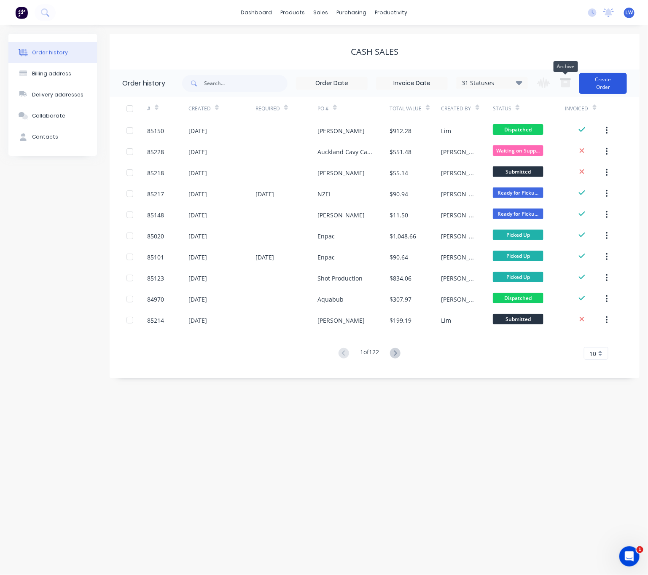
click at [605, 76] on button "Create Order" at bounding box center [603, 83] width 48 height 21
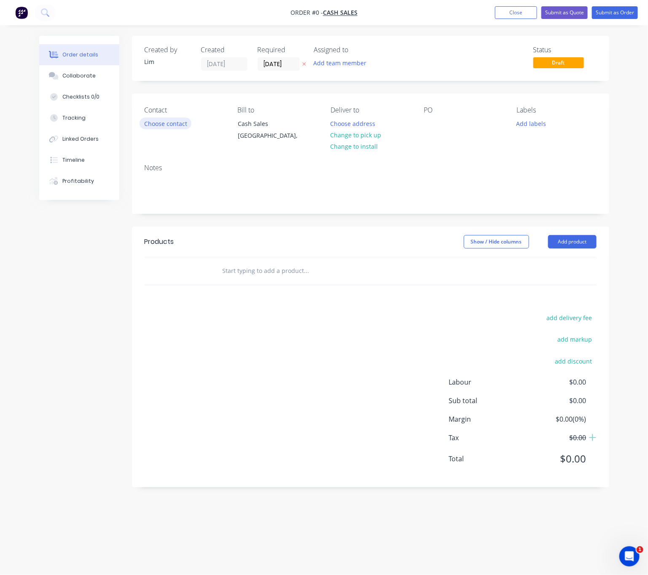
click at [169, 126] on button "Choose contact" at bounding box center [165, 123] width 52 height 11
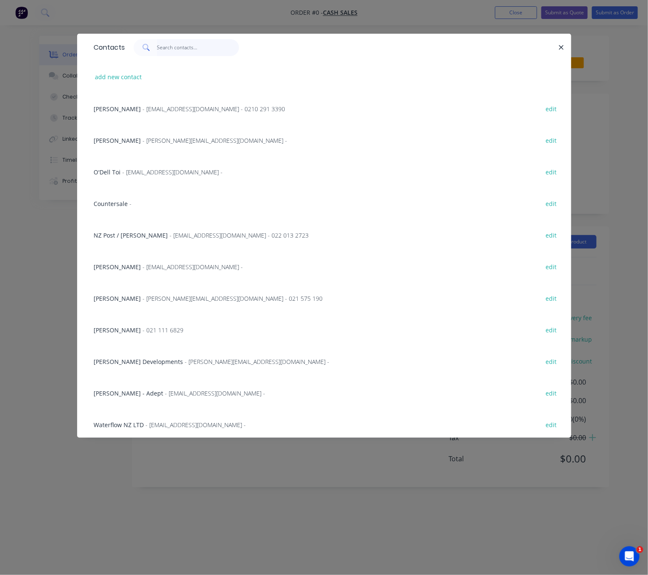
click at [174, 43] on input "text" at bounding box center [198, 47] width 82 height 17
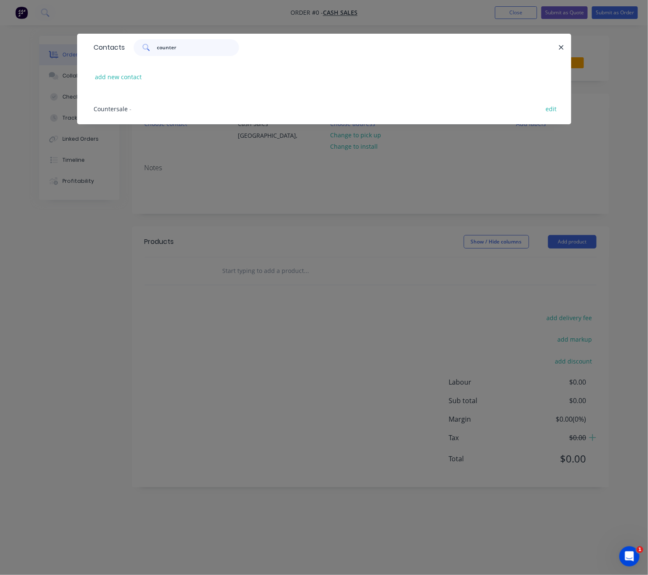
type input "counter"
click at [119, 111] on span "Countersale" at bounding box center [111, 109] width 34 height 8
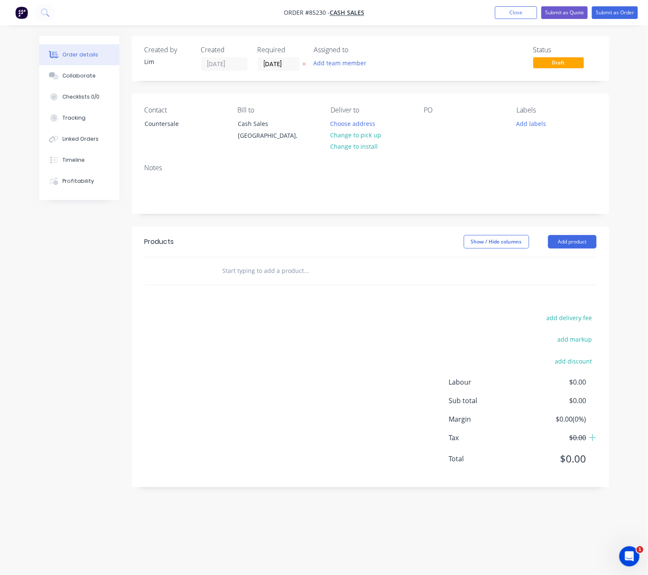
drag, startPoint x: 344, startPoint y: 136, endPoint x: 404, endPoint y: 145, distance: 61.4
click at [344, 136] on button "Change to pick up" at bounding box center [356, 134] width 60 height 11
click at [429, 119] on div at bounding box center [429, 124] width 13 height 12
click at [525, 126] on button "Add labels" at bounding box center [531, 123] width 39 height 11
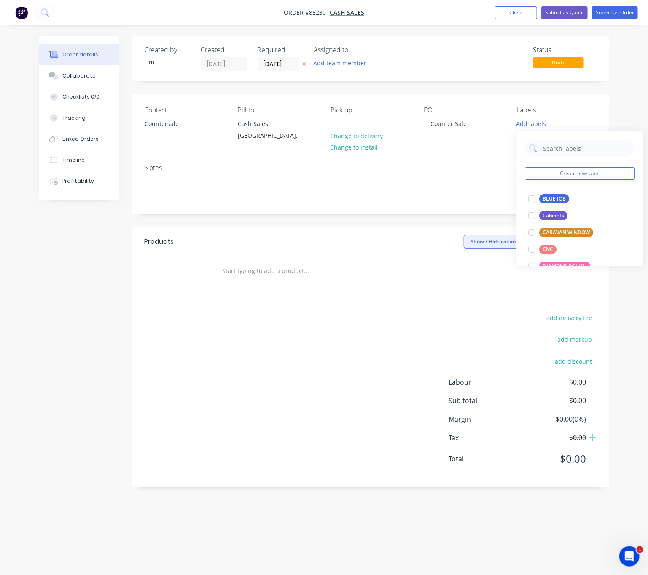
drag, startPoint x: 555, startPoint y: 200, endPoint x: 493, endPoint y: 236, distance: 71.5
click at [555, 199] on div "BLUE JOB" at bounding box center [554, 198] width 30 height 9
click at [351, 330] on div "add delivery fee add markup add discount Labour $0.00 Sub total $0.00 Margin $0…" at bounding box center [371, 393] width 452 height 163
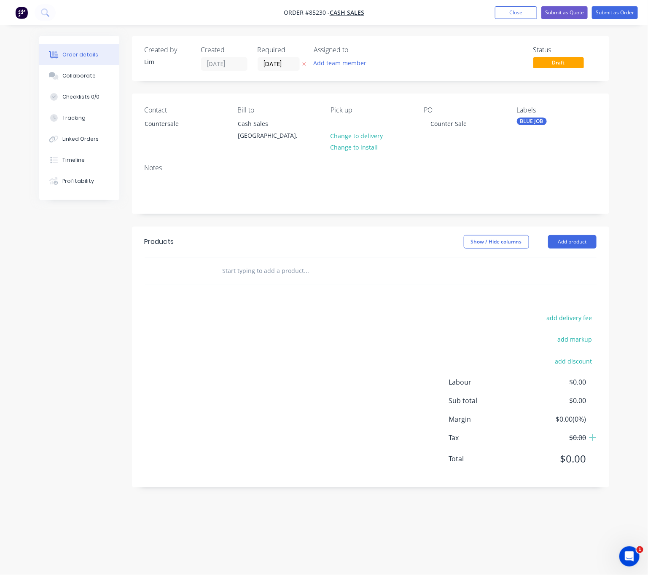
click at [531, 121] on div "BLUE JOB" at bounding box center [532, 122] width 30 height 8
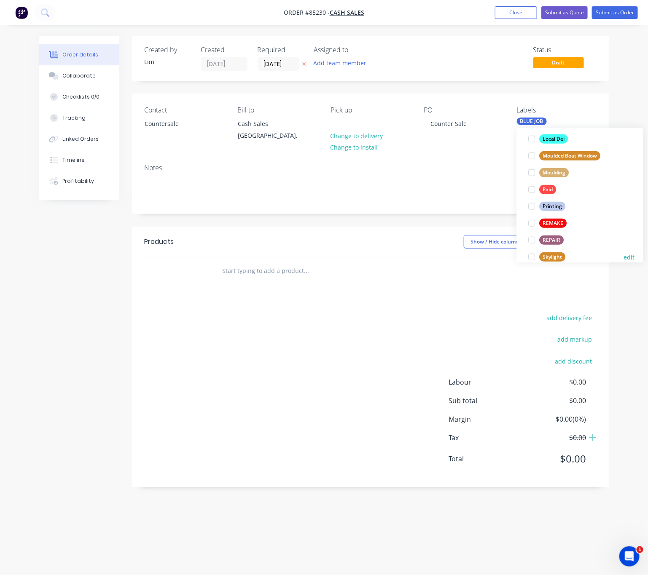
scroll to position [316, 0]
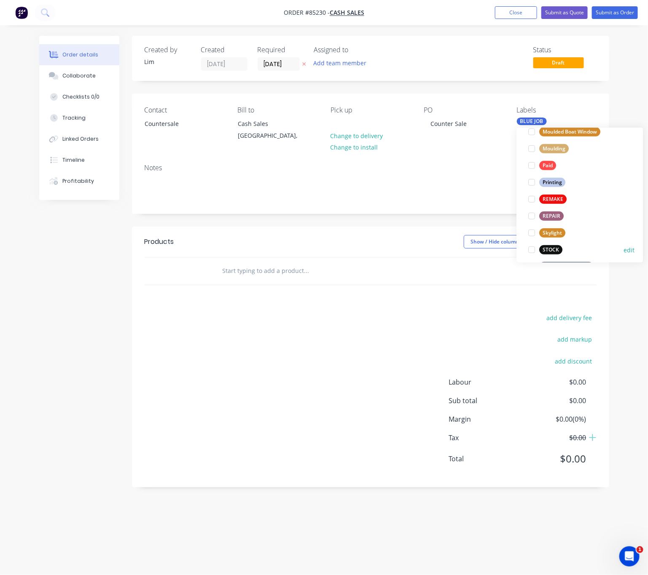
click at [555, 249] on div "STOCK" at bounding box center [550, 249] width 23 height 9
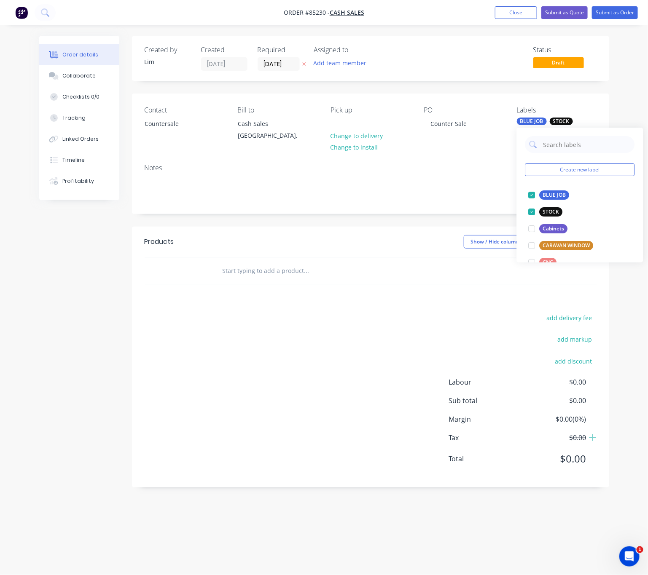
click at [329, 332] on div "add delivery fee add markup add discount Labour $0.00 Sub total $0.00 Margin $0…" at bounding box center [371, 393] width 452 height 163
click at [262, 273] on input "text" at bounding box center [306, 270] width 169 height 17
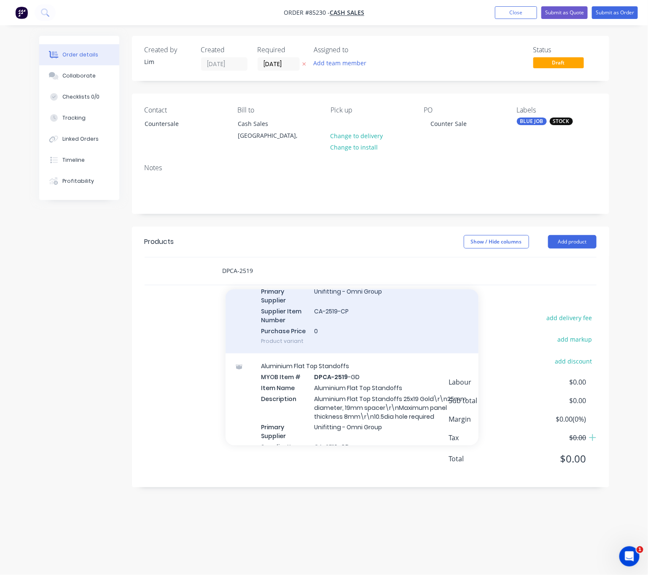
scroll to position [316, 0]
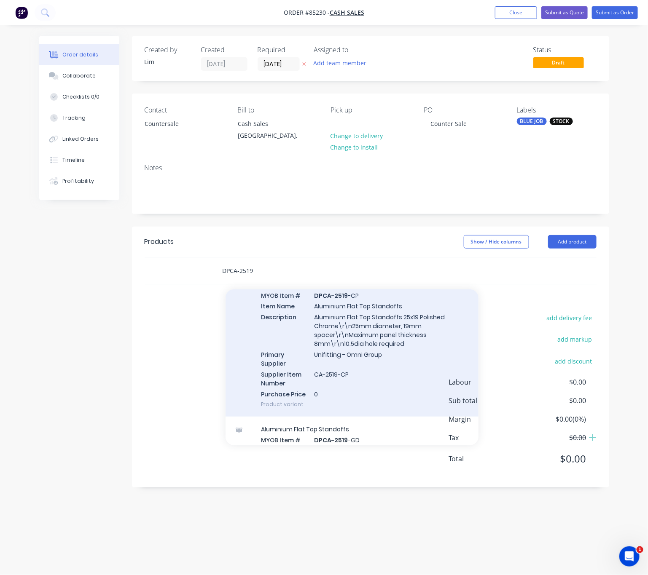
type input "DPCA-2519"
click at [394, 372] on div "Aluminium Flat Top Standoffs MYOB Item # DPCA-2519 -CP Item Name Aluminium Flat…" at bounding box center [351, 344] width 253 height 145
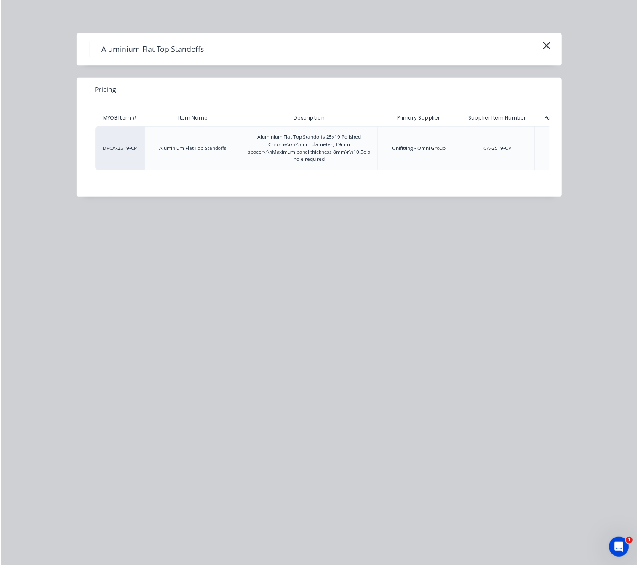
scroll to position [0, 87]
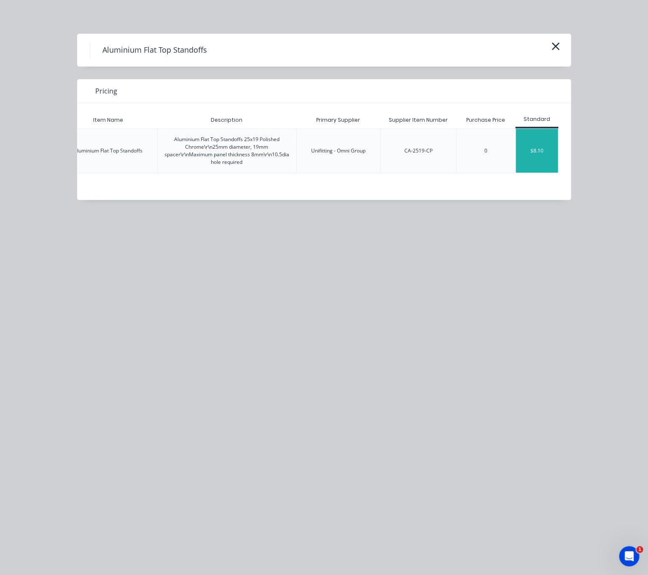
click at [542, 157] on div "$8.10" at bounding box center [537, 151] width 42 height 44
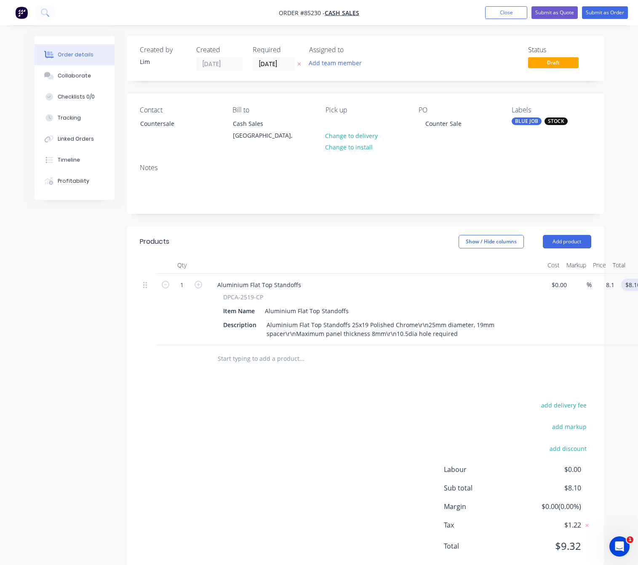
drag, startPoint x: 611, startPoint y: 286, endPoint x: 628, endPoint y: 291, distance: 18.0
click at [592, 286] on div "1 Aluminium Flat Top Standoffs DPCA-2519-CP Item Name Aluminium Flat Top Stando…" at bounding box center [366, 310] width 452 height 72
type input "$8.91"
click at [295, 448] on div "add delivery fee add markup add discount Labour $0.00 Sub total $8.91 Margin $0…" at bounding box center [366, 481] width 452 height 163
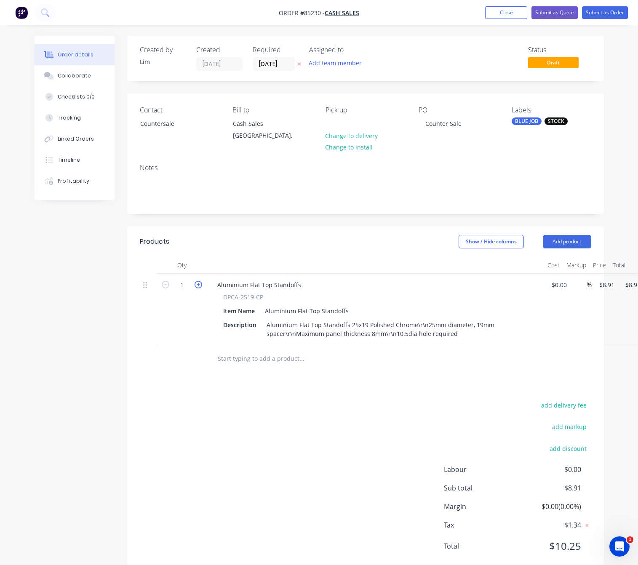
click at [196, 282] on icon "button" at bounding box center [199, 285] width 8 height 8
type input "2"
type input "$17.82"
click at [215, 421] on div "add delivery fee add markup add discount Labour $0.00 Sub total $17.82 Margin $…" at bounding box center [366, 481] width 452 height 163
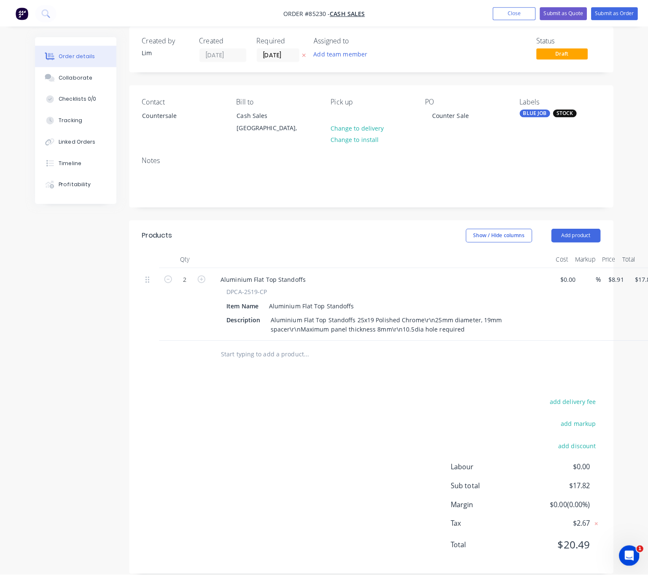
scroll to position [0, 0]
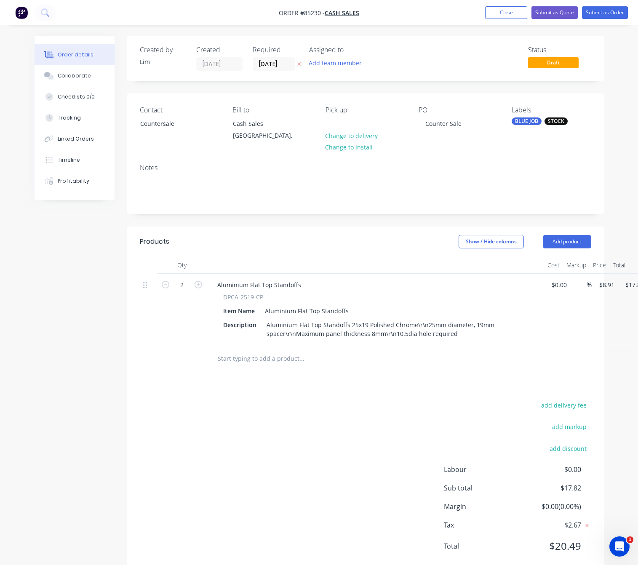
drag, startPoint x: 299, startPoint y: 64, endPoint x: 492, endPoint y: 53, distance: 193.7
click at [300, 64] on icon "button" at bounding box center [298, 64] width 3 height 3
click at [601, 14] on button "Submit as Order" at bounding box center [605, 12] width 46 height 13
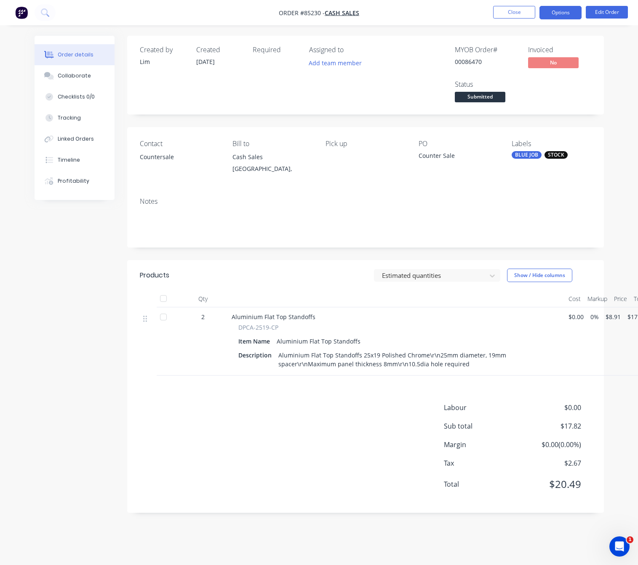
click at [561, 11] on button "Options" at bounding box center [561, 12] width 42 height 13
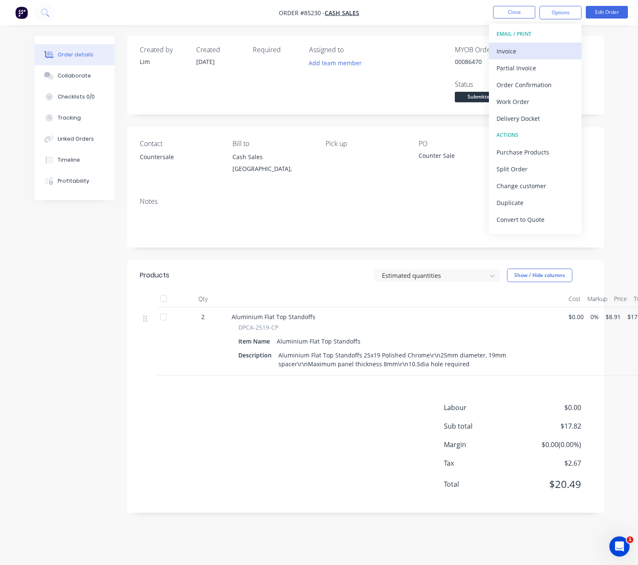
click at [532, 46] on div "Invoice" at bounding box center [536, 51] width 78 height 12
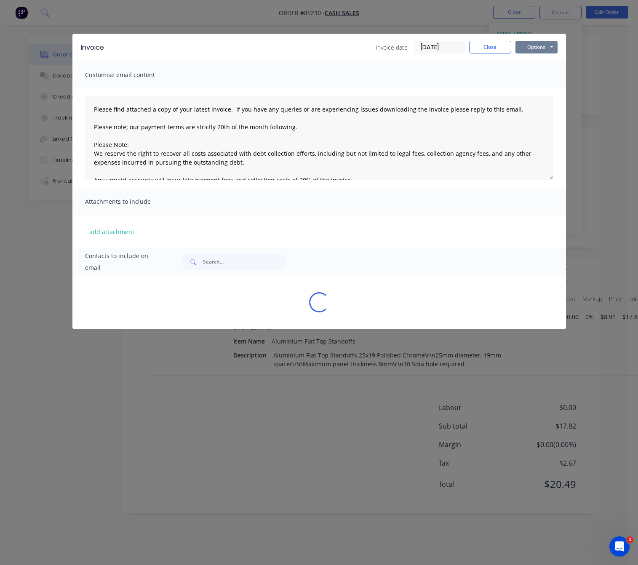
click at [537, 51] on button "Options" at bounding box center [537, 47] width 42 height 13
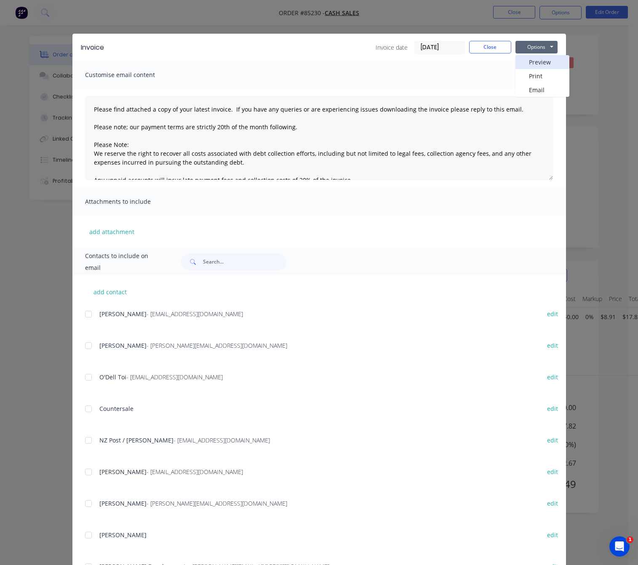
click at [541, 58] on button "Preview" at bounding box center [543, 62] width 54 height 14
click at [493, 42] on button "Close" at bounding box center [490, 47] width 42 height 13
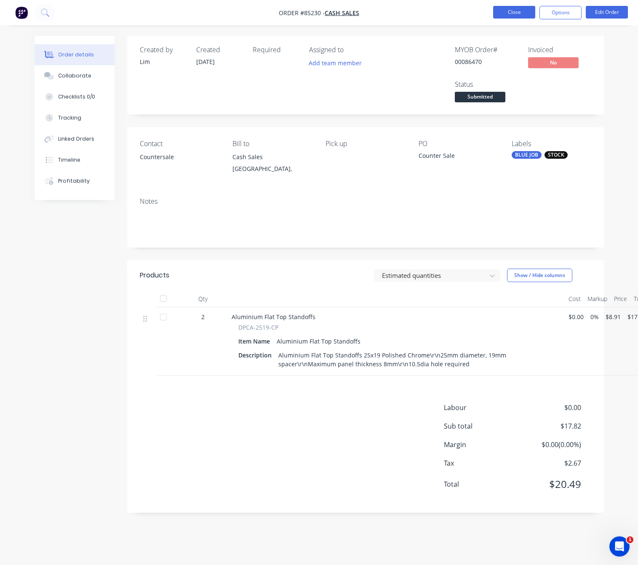
click at [509, 15] on button "Close" at bounding box center [514, 12] width 42 height 13
